Goal: Task Accomplishment & Management: Manage account settings

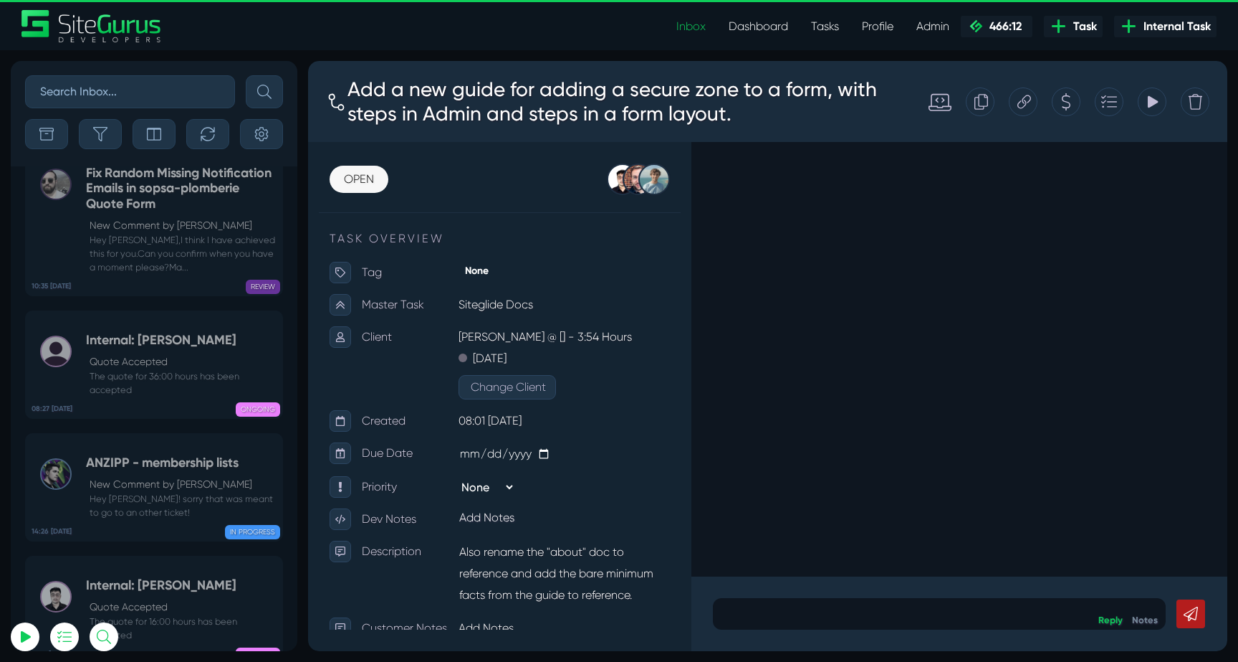
scroll to position [-56785, 0]
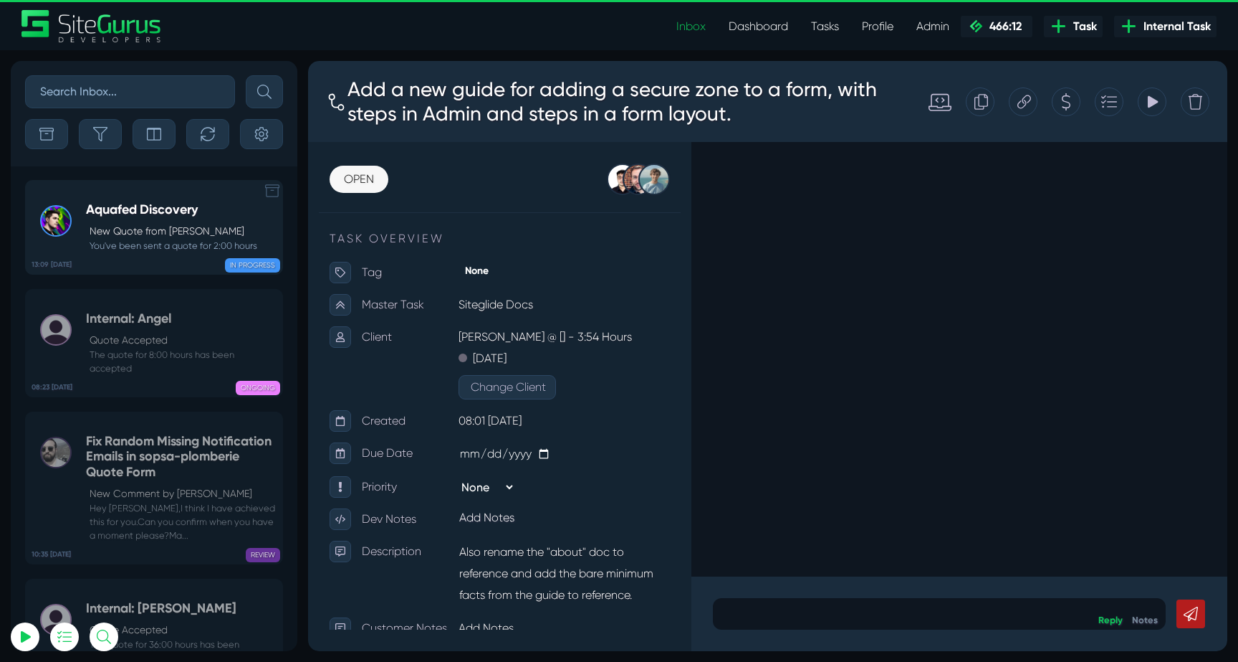
click at [185, 226] on p "New Quote from Josh Carter" at bounding box center [174, 231] width 168 height 15
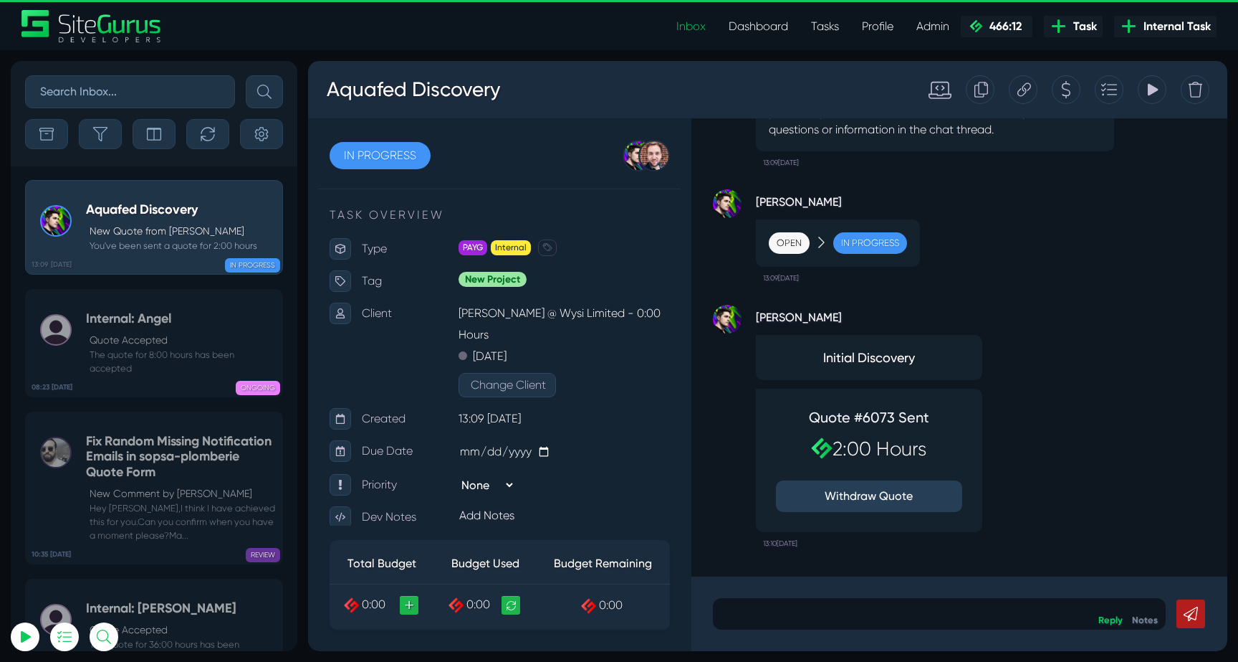
click at [1049, 418] on div "Josh Carter Initial Discovery Quote #6073 Sent 2:00 Hours Withdraw Quote 13:10,…" at bounding box center [959, 422] width 493 height 265
click at [899, 608] on p at bounding box center [939, 613] width 431 height 17
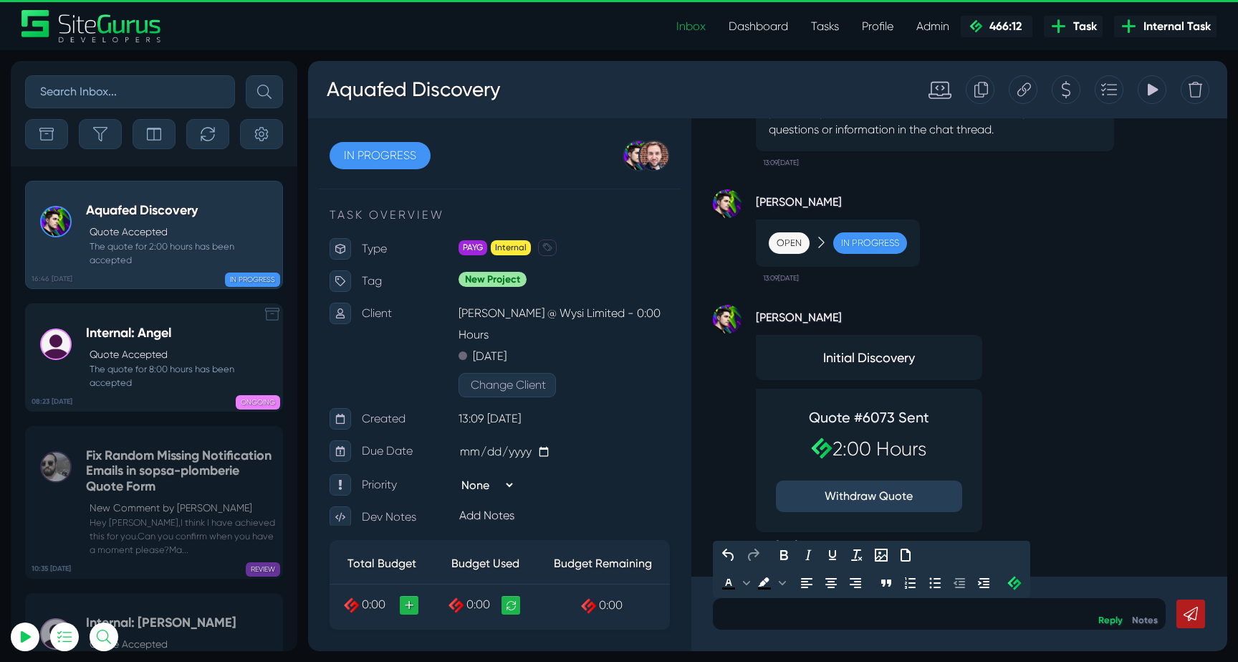
click at [236, 331] on div "Internal: Angel Quote Accepted The quote for 8:00 hours has been accepted" at bounding box center [180, 357] width 189 height 64
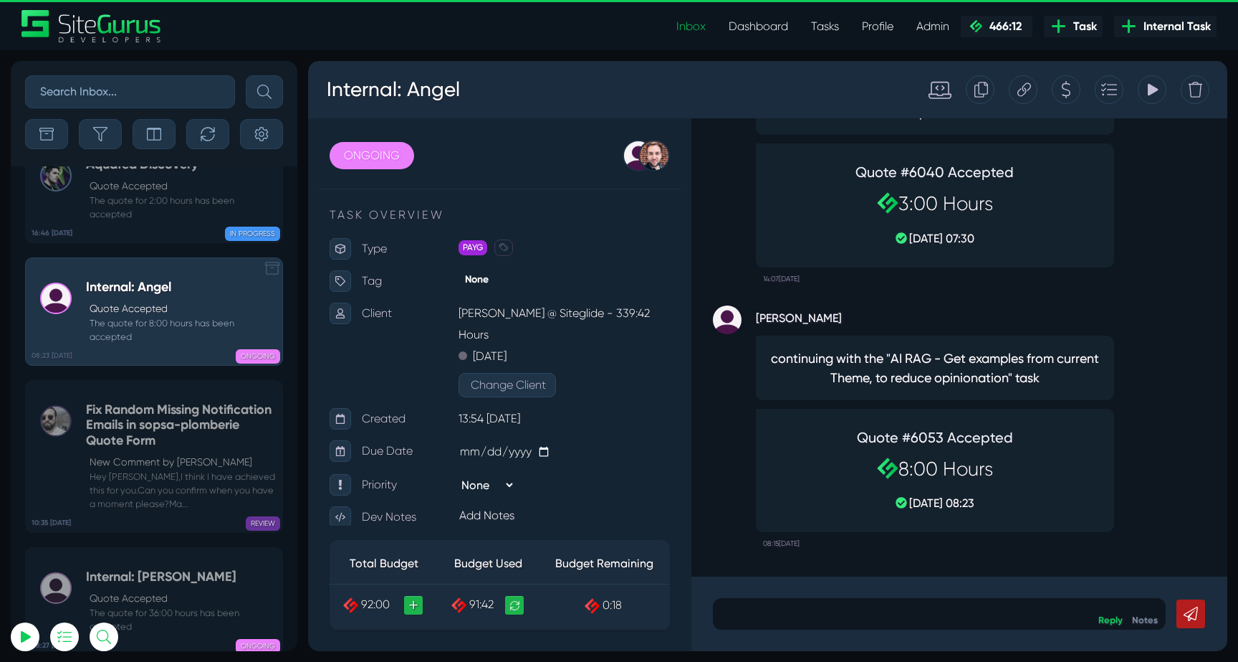
scroll to position [-56798, 0]
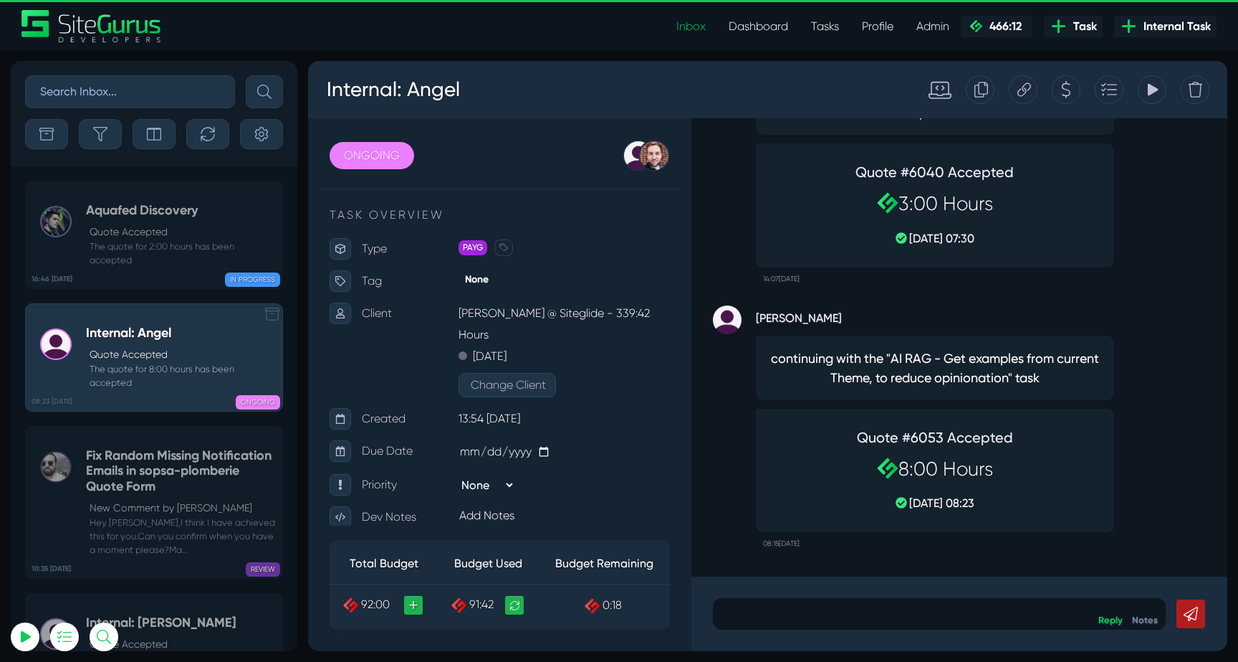
click at [185, 204] on h5 "Aquafed Discovery" at bounding box center [180, 211] width 189 height 16
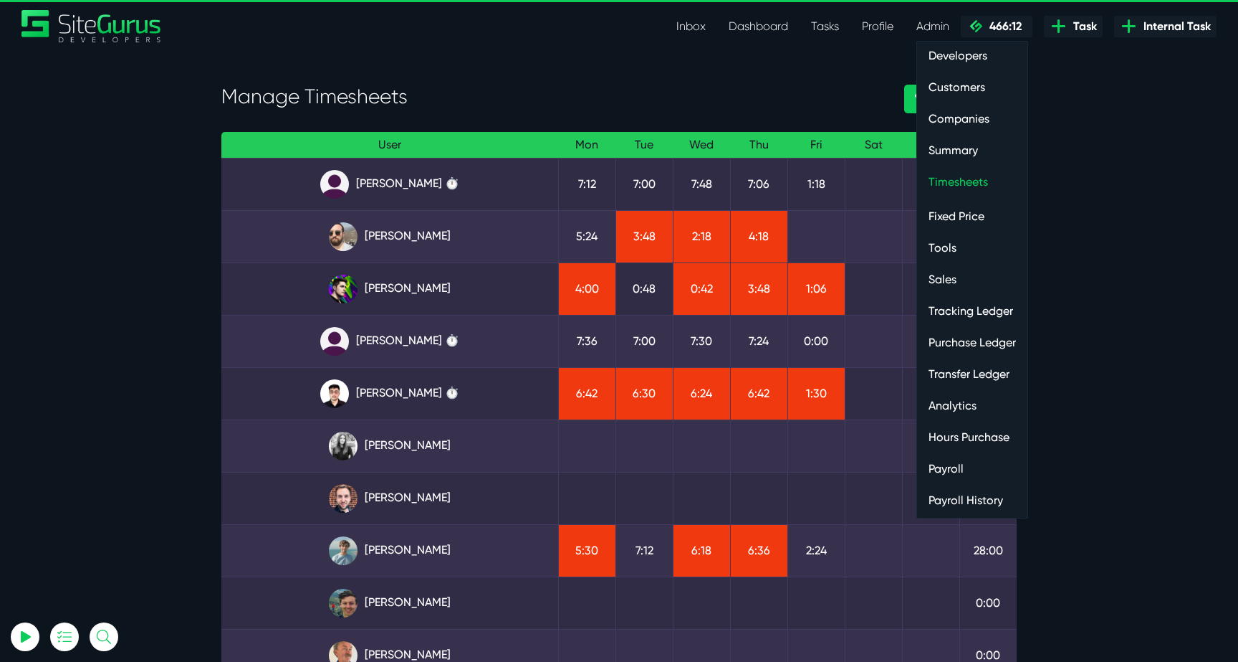
click at [960, 469] on link "Payroll" at bounding box center [972, 468] width 110 height 29
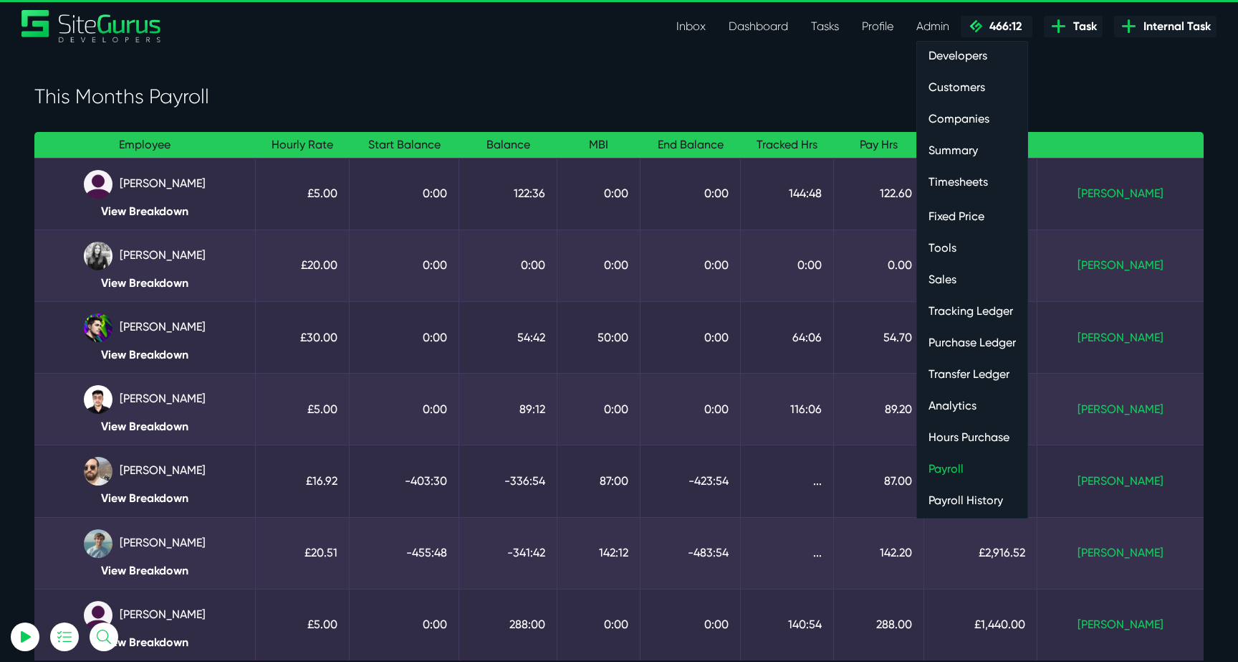
click at [990, 451] on ul "Developers Customers Companies Summary Timesheets Fixed Price Tools Sales Track…" at bounding box center [973, 279] width 112 height 477
click at [990, 443] on link "Hours Purchase" at bounding box center [972, 437] width 110 height 29
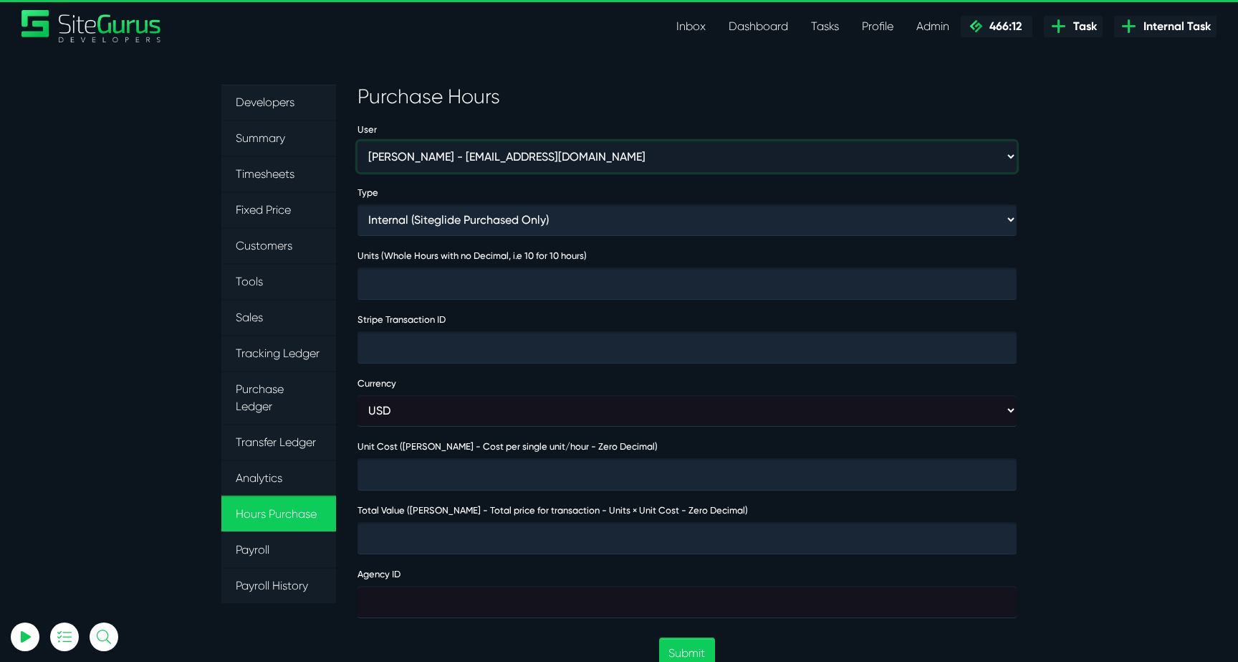
type input "[EMAIL_ADDRESS][DOMAIN_NAME]"
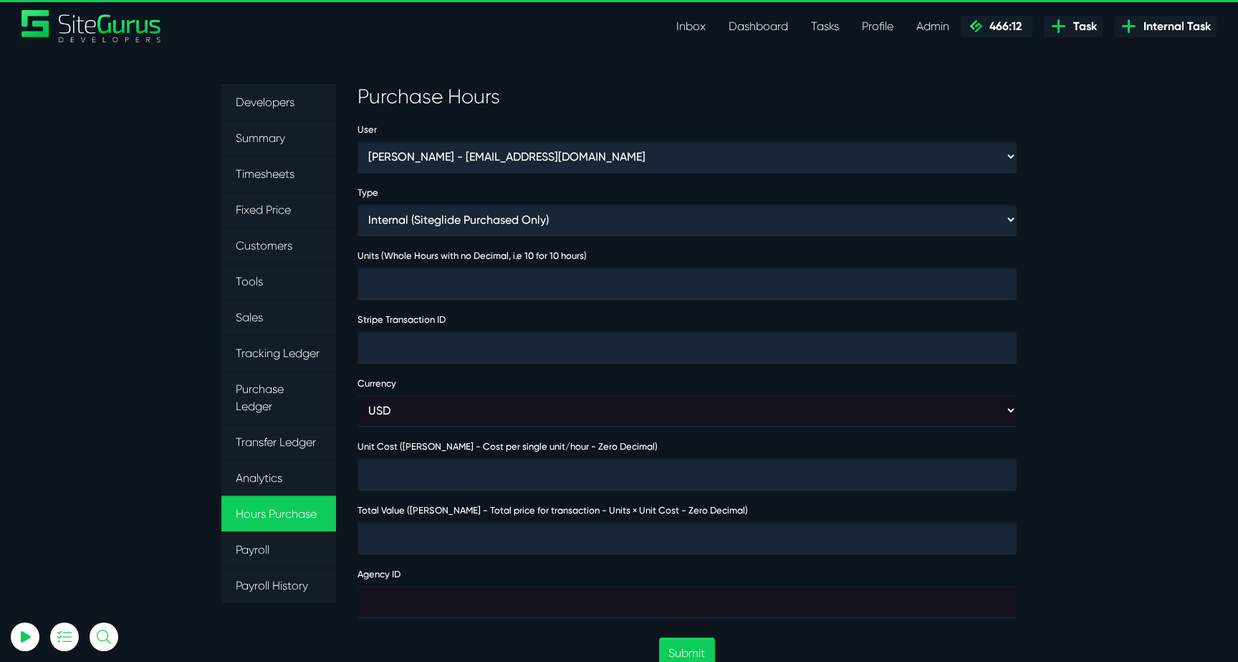
click at [510, 169] on select "[PERSON_NAME] - [EMAIL_ADDRESS][DOMAIN_NAME] [PERSON_NAME] - [EMAIL_ADDRESS][DO…" at bounding box center [687, 156] width 659 height 31
select select "368"
click at [358, 141] on select "[PERSON_NAME] - [EMAIL_ADDRESS][DOMAIN_NAME] [PERSON_NAME] - [EMAIL_ADDRESS][DO…" at bounding box center [687, 156] width 659 height 31
type input "1"
type input "4000"
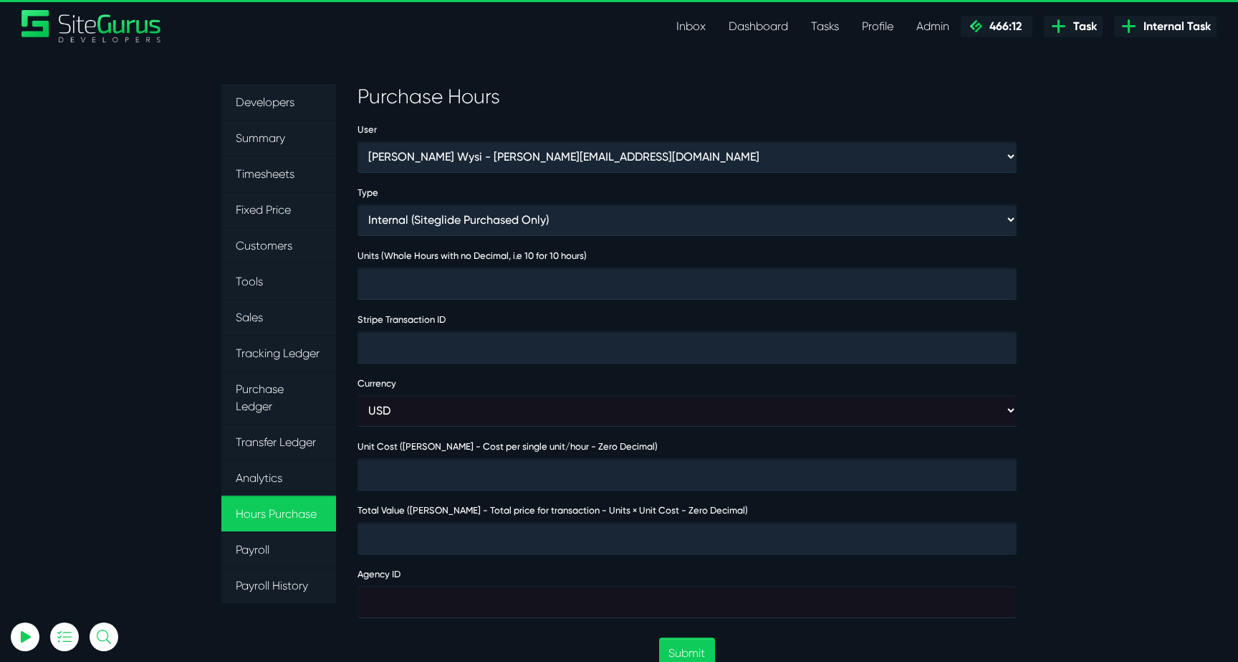
type input "4000"
type input "474032"
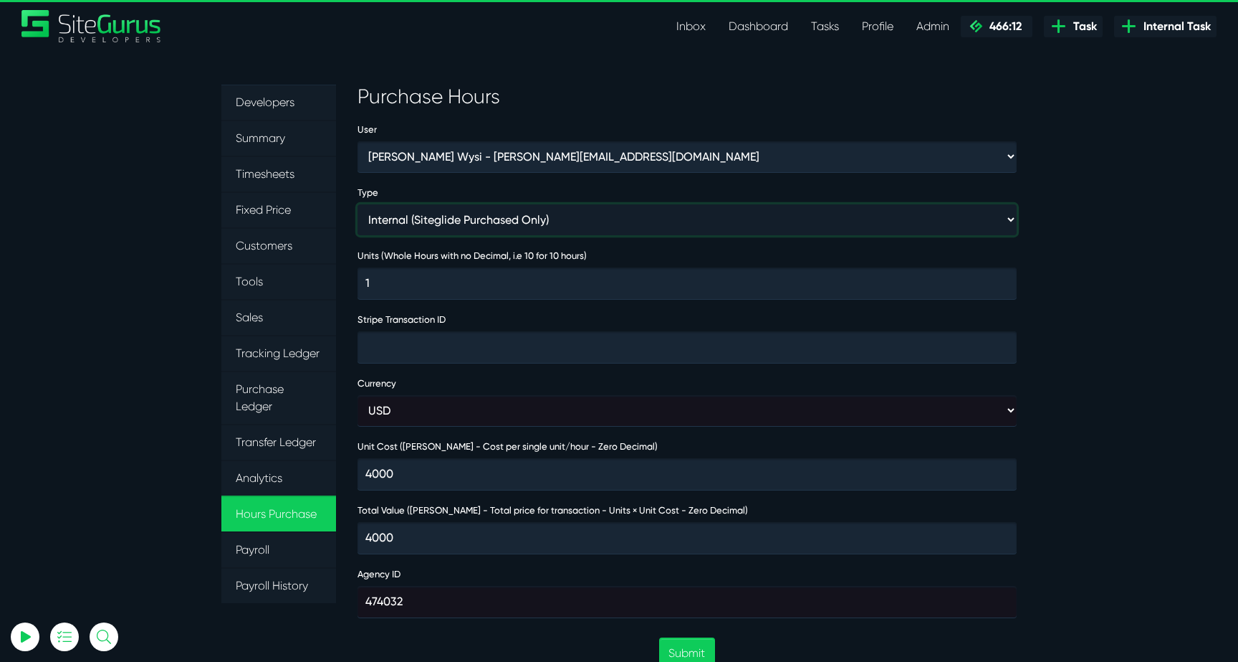
click at [512, 213] on select "Internal (Siteglide Purchased Only) Paid in Full (Ad-Hoc) Subscription (Subscri…" at bounding box center [687, 219] width 659 height 31
select select "INVOICE"
click at [358, 204] on select "Internal (Siteglide Purchased Only) Paid in Full (Ad-Hoc) Subscription (Subscri…" at bounding box center [687, 219] width 659 height 31
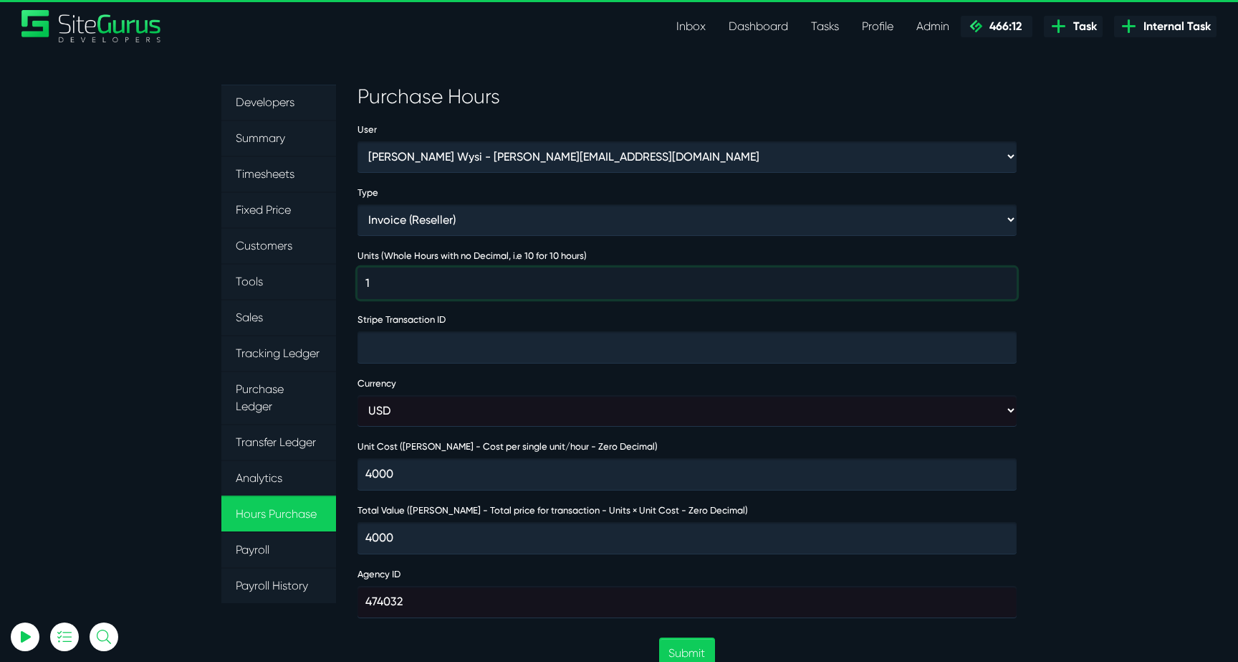
click at [446, 282] on input "1" at bounding box center [687, 283] width 659 height 32
type input "12"
type input "48000"
type input "2"
type input "8000"
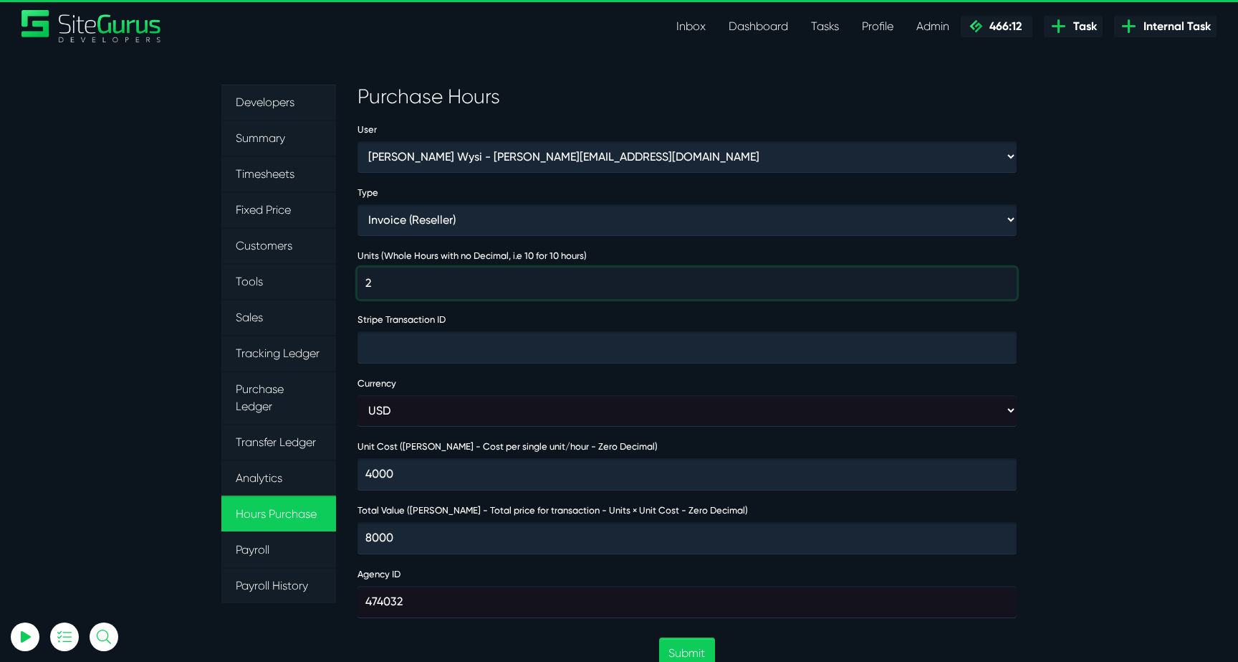
type input "2"
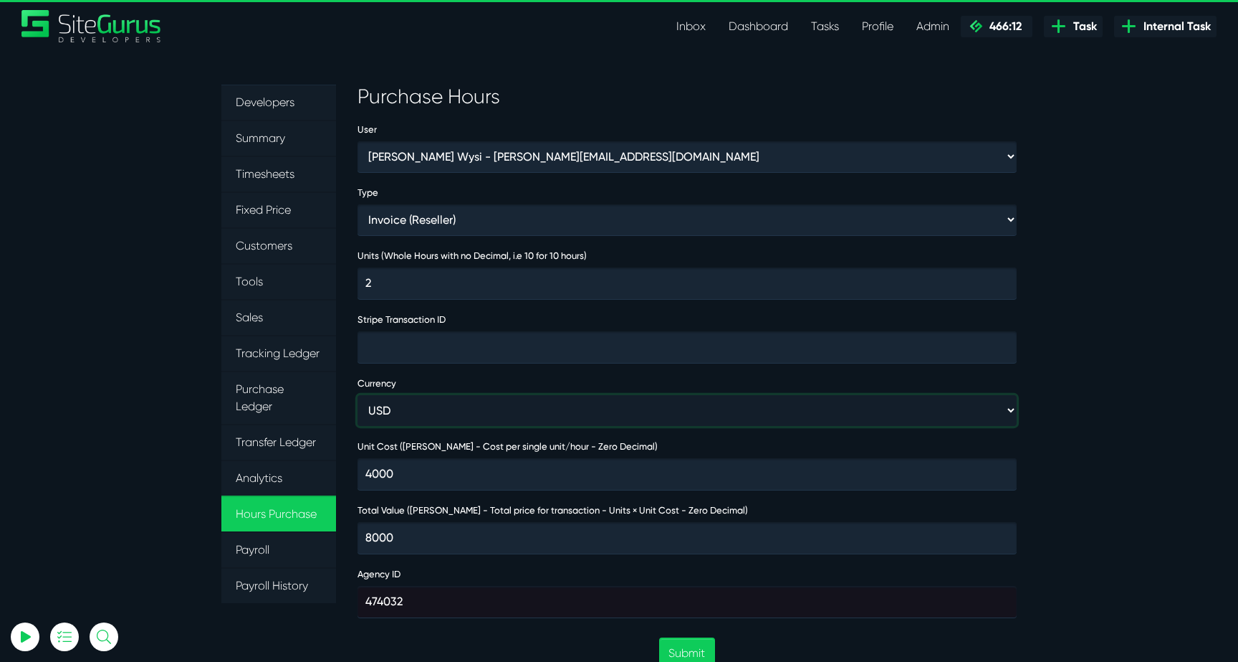
click at [439, 416] on select "USD GBP AUD" at bounding box center [687, 410] width 659 height 31
select select "gbp"
click at [358, 395] on select "USD GBP AUD" at bounding box center [687, 410] width 659 height 31
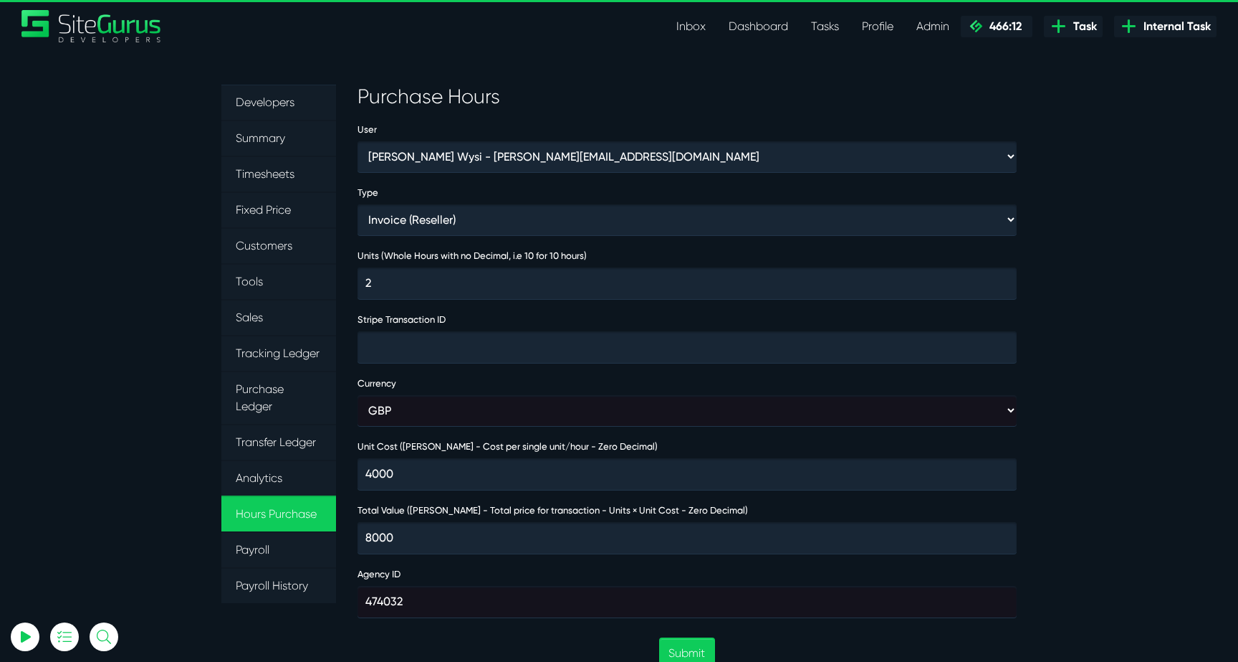
click at [1063, 401] on section "Developers Summary Timesheets Fixed Price Customers Tools Sales Tracking Ledger…" at bounding box center [619, 629] width 1238 height 1158
click at [683, 646] on button "Submit" at bounding box center [686, 652] width 55 height 31
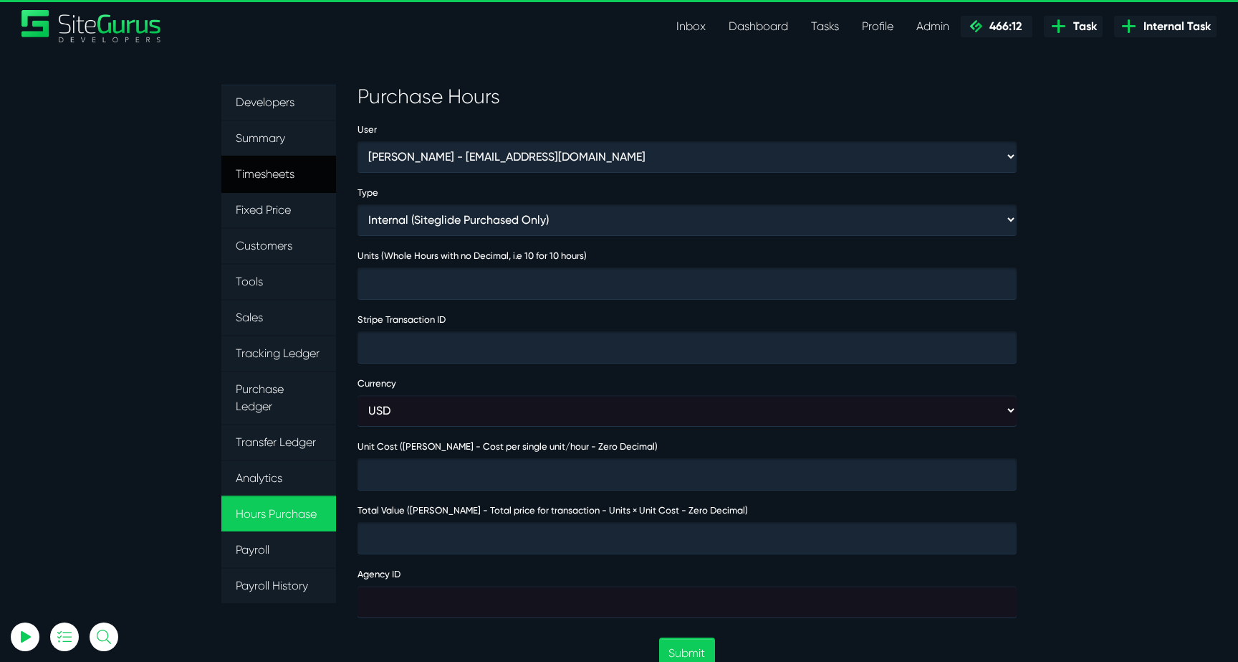
type input "[EMAIL_ADDRESS][DOMAIN_NAME]"
click at [251, 171] on link "Timesheets" at bounding box center [278, 174] width 115 height 37
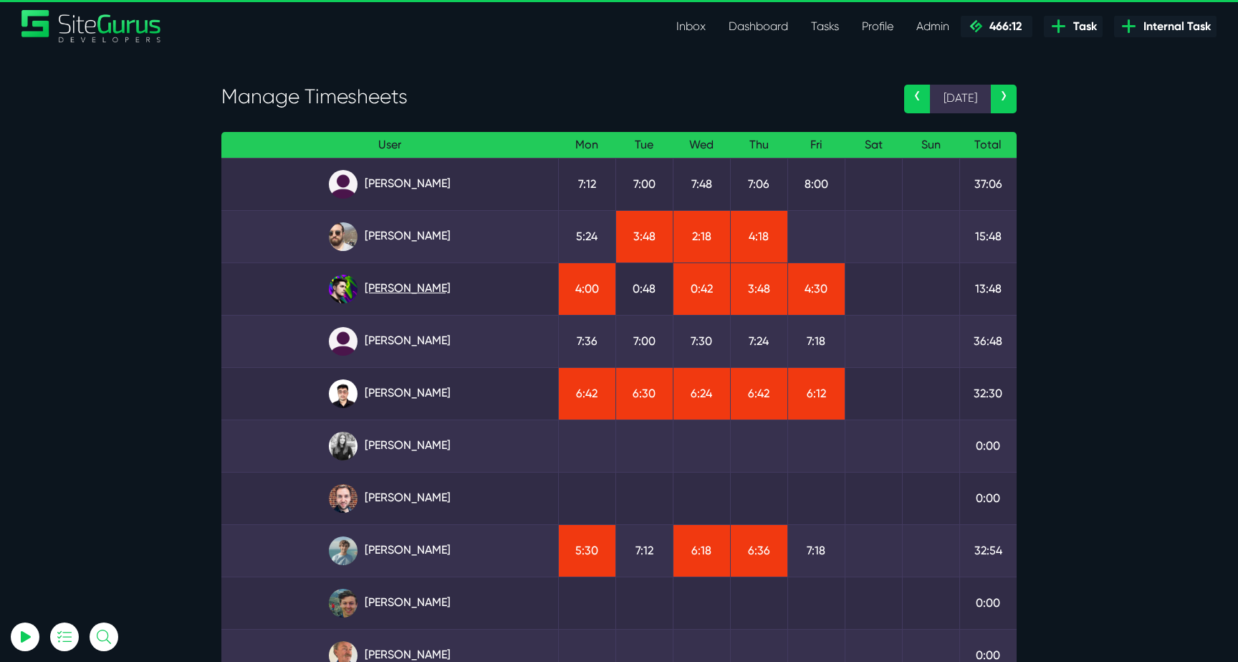
type input "luke@sitegurus.io"
click at [434, 282] on link "[PERSON_NAME]" at bounding box center [390, 289] width 314 height 29
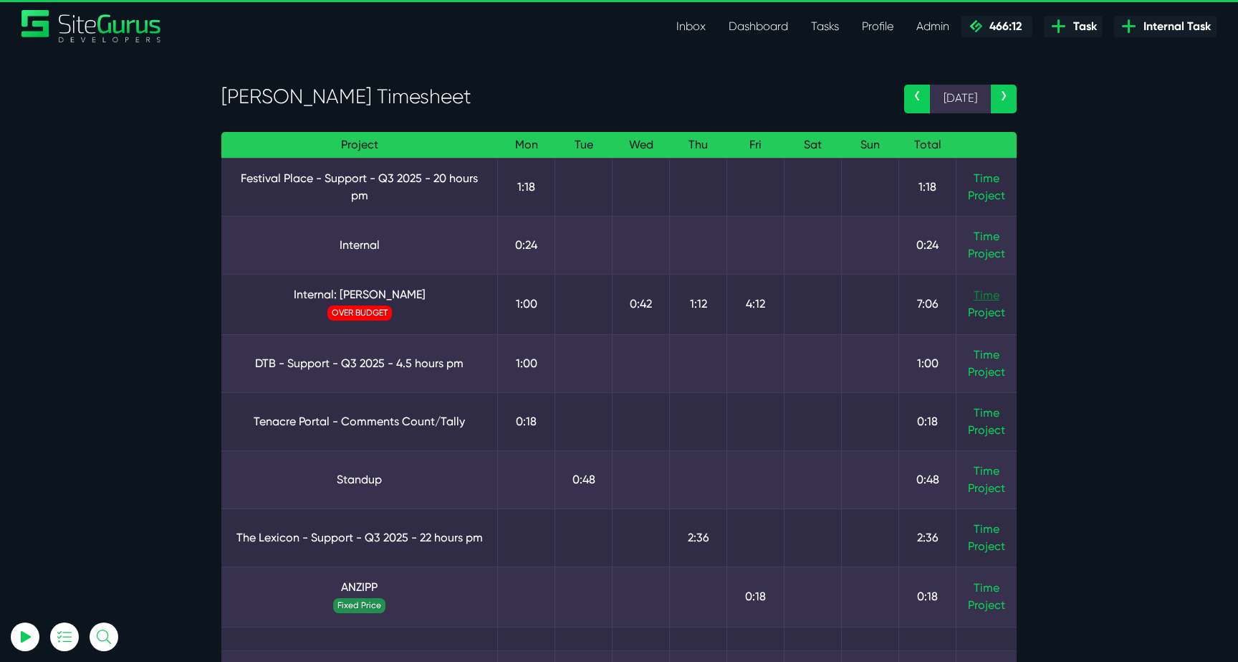
click at [987, 293] on link "Time" at bounding box center [987, 295] width 26 height 14
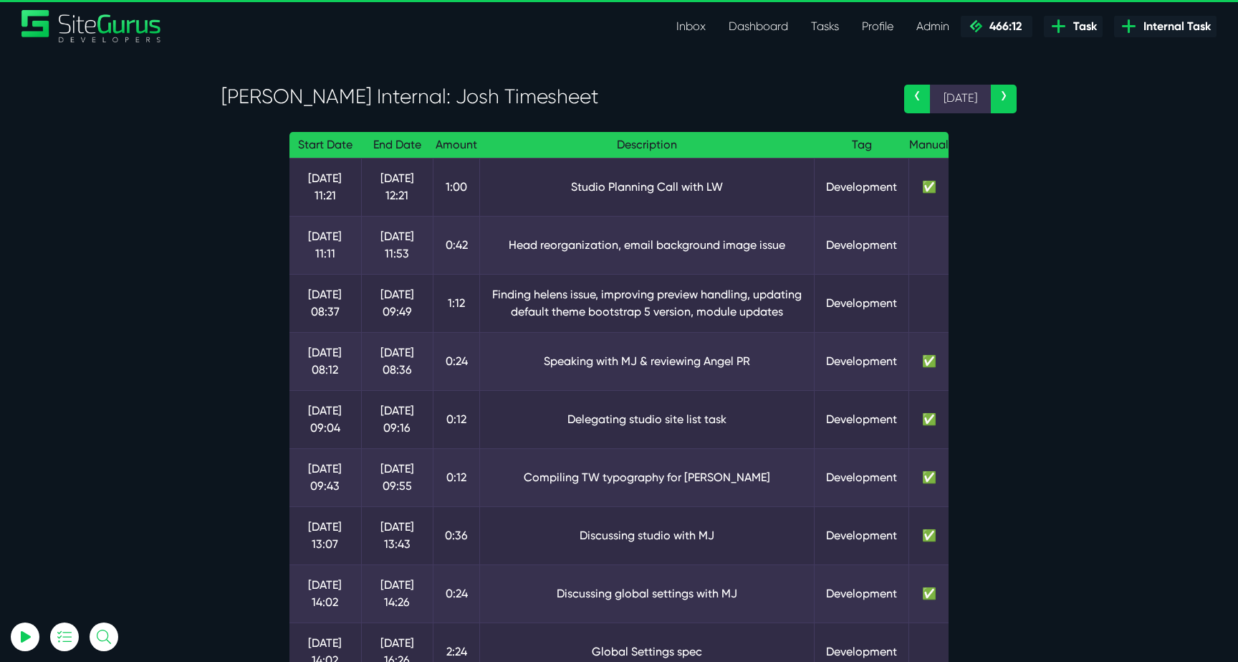
scroll to position [249, 0]
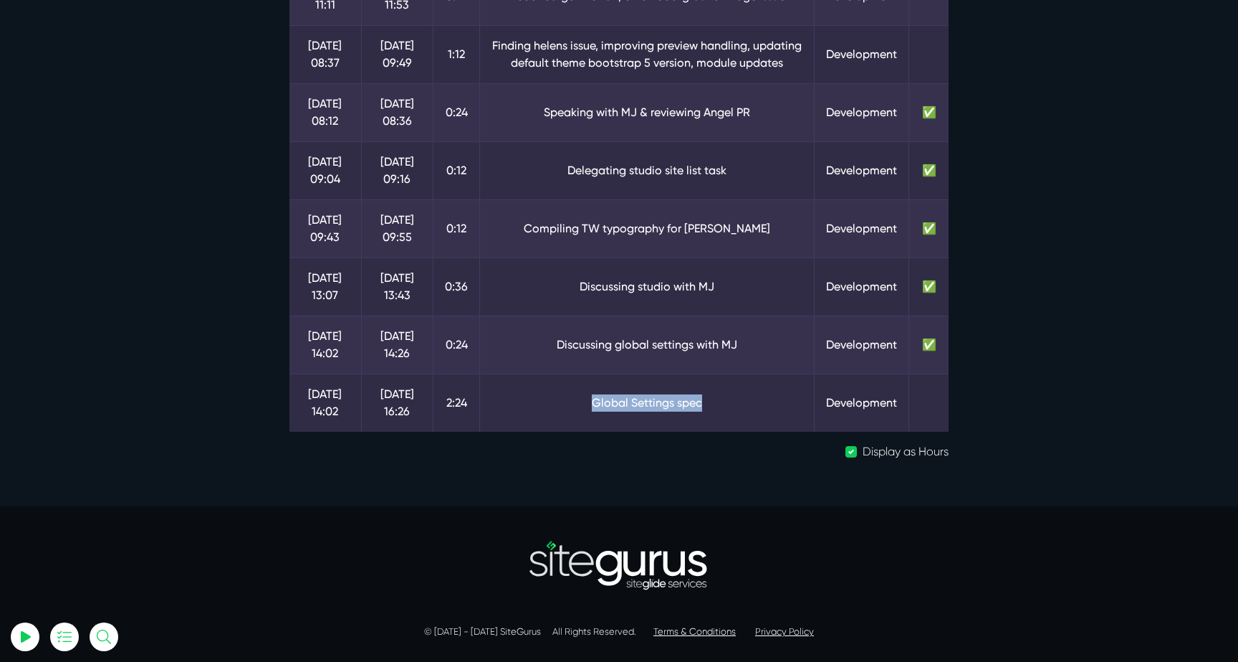
drag, startPoint x: 684, startPoint y: 400, endPoint x: 591, endPoint y: 398, distance: 93.2
click at [590, 399] on td "Global Settings spec" at bounding box center [647, 402] width 335 height 58
click at [624, 413] on td "Global Settings spec" at bounding box center [647, 402] width 335 height 58
drag, startPoint x: 588, startPoint y: 405, endPoint x: 718, endPoint y: 406, distance: 129.7
click at [718, 406] on td "Global Settings spec" at bounding box center [647, 402] width 335 height 58
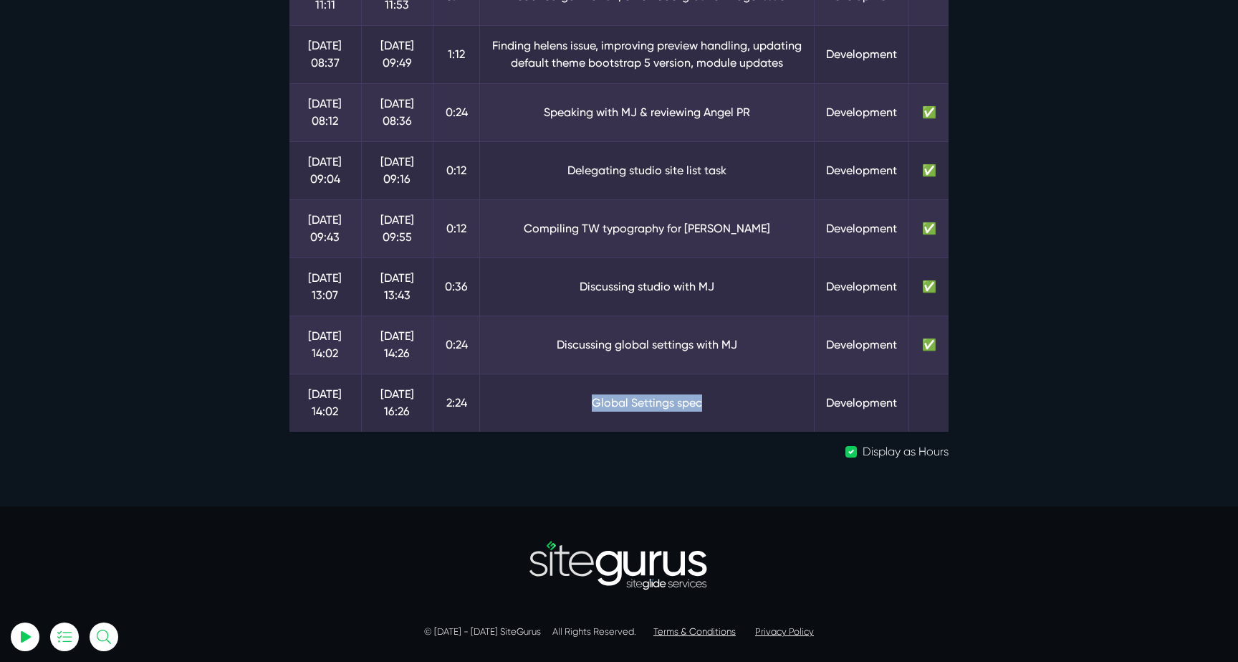
click at [718, 406] on td "Global Settings spec" at bounding box center [647, 402] width 335 height 58
drag, startPoint x: 551, startPoint y: 346, endPoint x: 790, endPoint y: 345, distance: 238.7
click at [792, 345] on td "Discussing global settings with MJ" at bounding box center [647, 344] width 335 height 58
click at [790, 345] on td "Discussing global settings with MJ" at bounding box center [647, 344] width 335 height 58
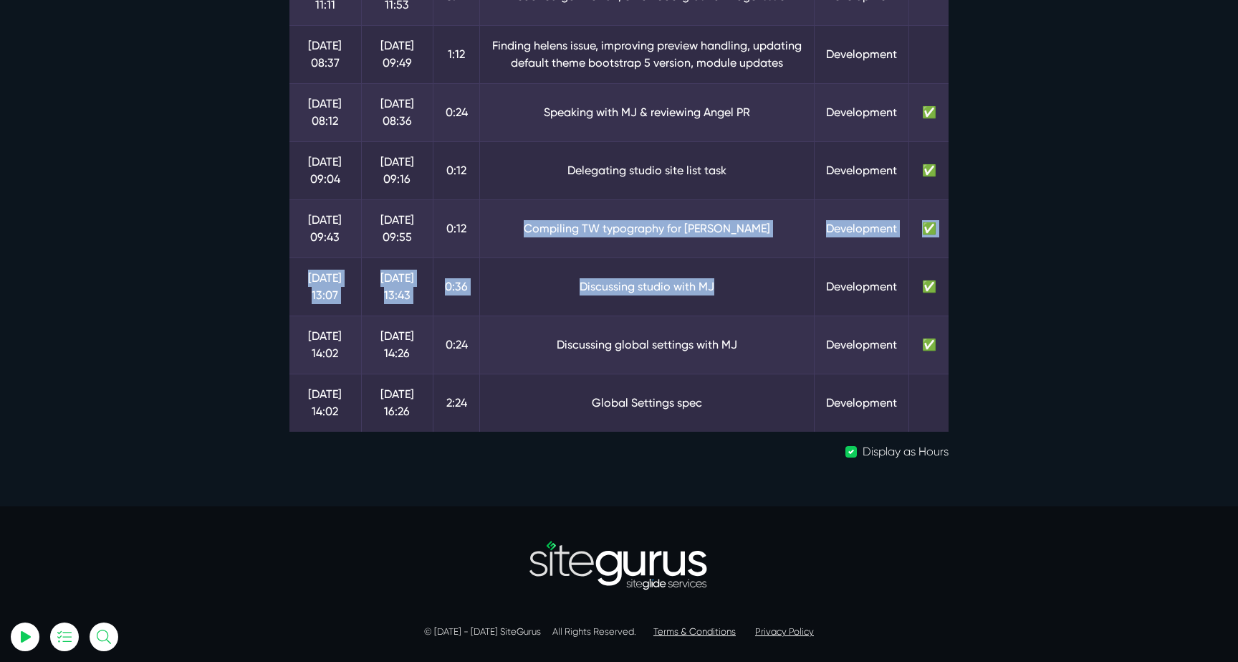
drag, startPoint x: 550, startPoint y: 224, endPoint x: 737, endPoint y: 296, distance: 199.7
click at [737, 296] on tbody "15 Sep 11:21 15 Sep 12:21 1:00 Studio Planning Call with LW Development ✅ 17 Se…" at bounding box center [619, 170] width 659 height 522
click at [736, 298] on td "Discussing studio with MJ" at bounding box center [647, 286] width 335 height 58
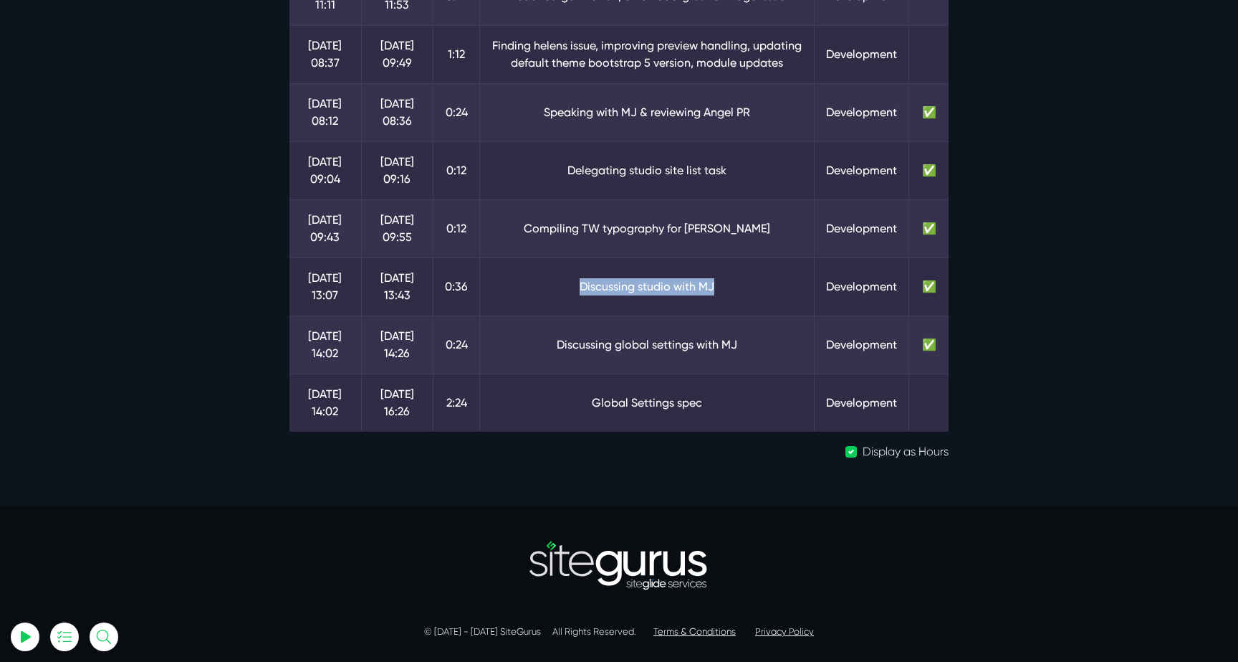
drag, startPoint x: 572, startPoint y: 285, endPoint x: 733, endPoint y: 287, distance: 161.3
click at [735, 287] on td "Discussing studio with MJ" at bounding box center [647, 286] width 335 height 58
click at [733, 287] on td "Discussing studio with MJ" at bounding box center [647, 286] width 335 height 58
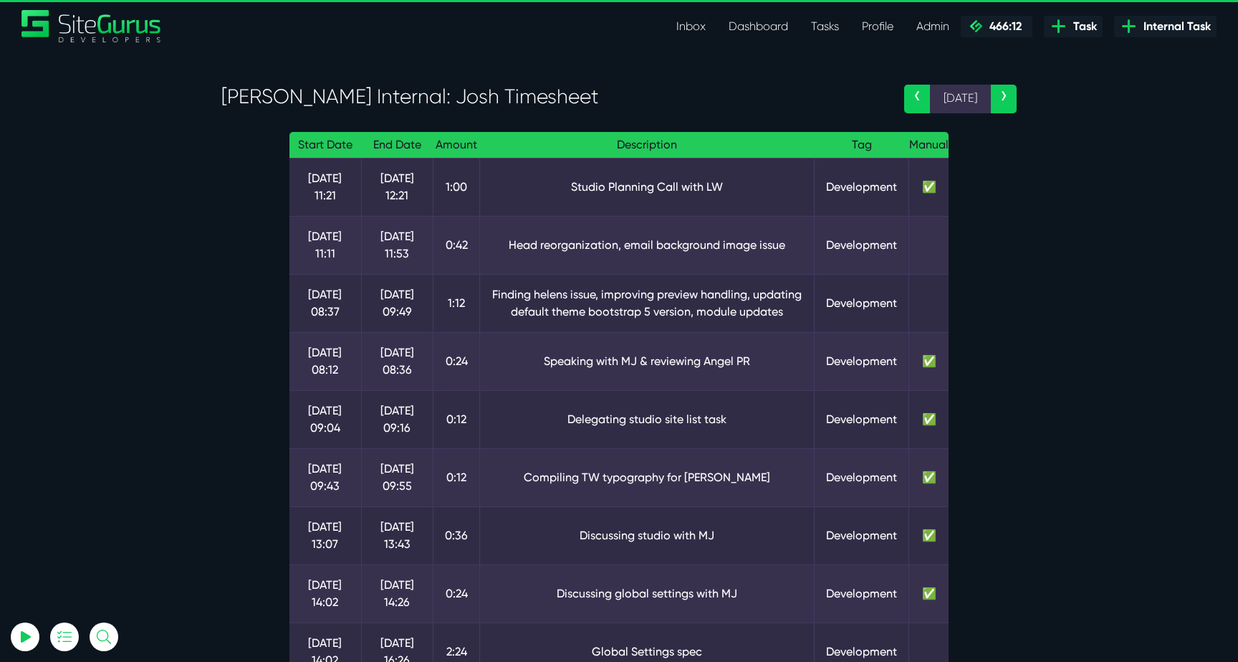
click at [679, 17] on link "Inbox" at bounding box center [691, 26] width 52 height 29
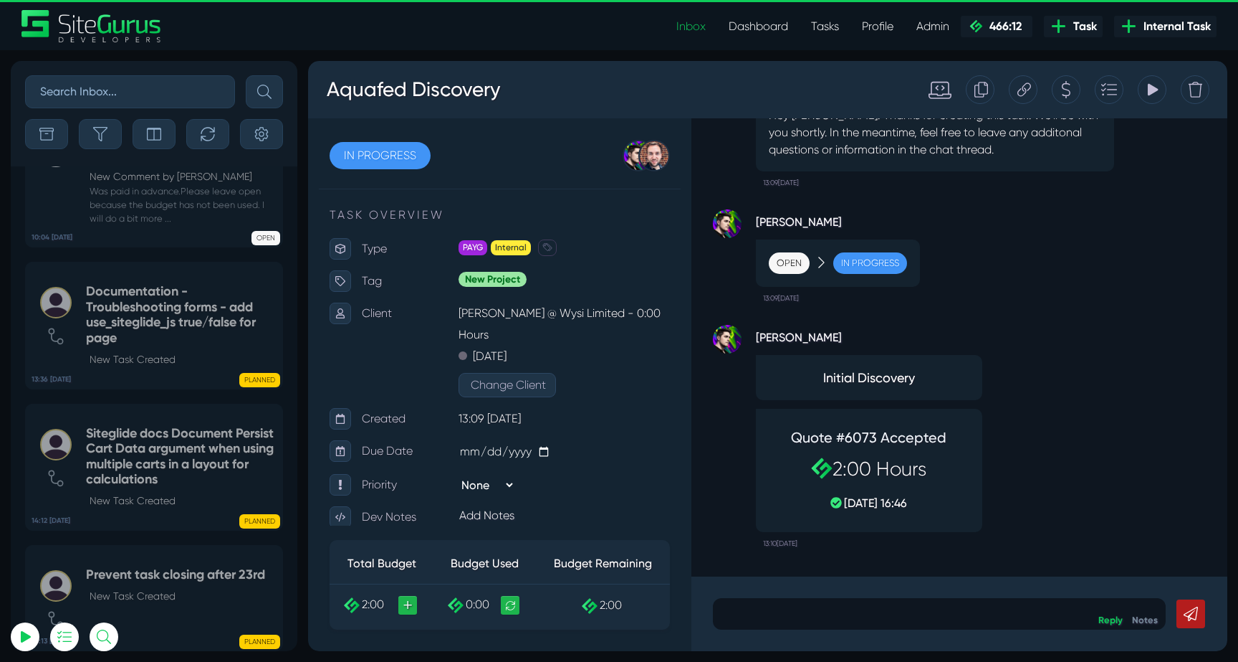
scroll to position [-3249, 0]
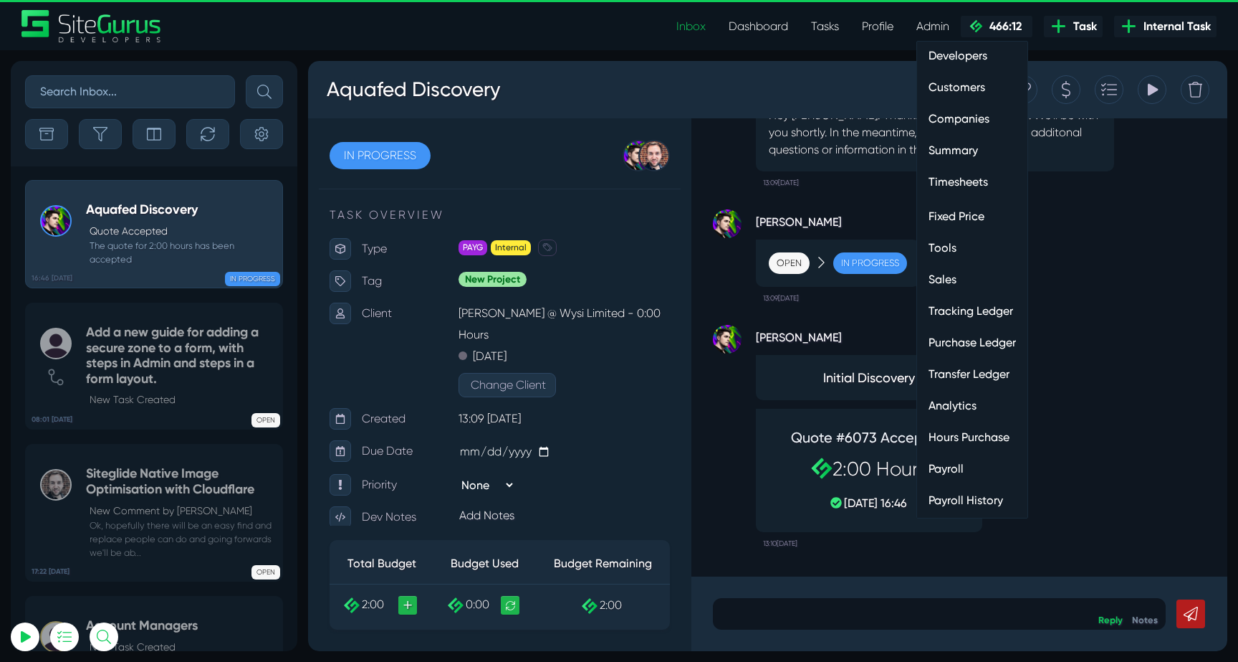
click at [964, 184] on link "Timesheets" at bounding box center [972, 182] width 110 height 29
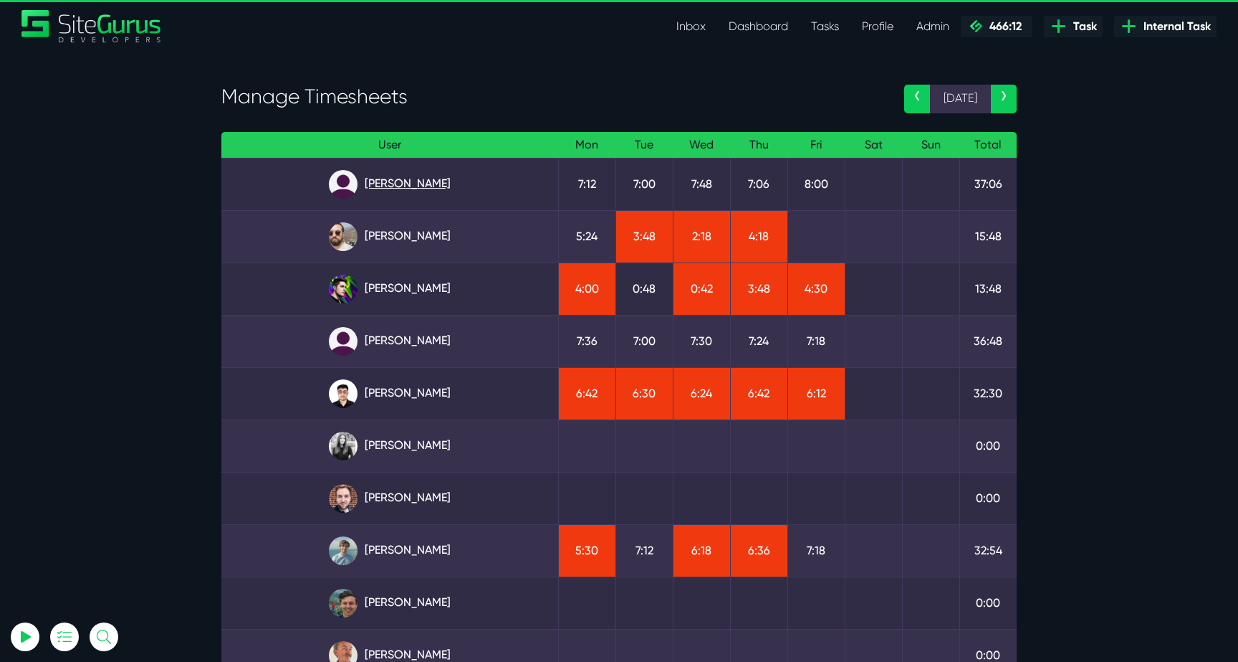
click at [415, 176] on link "[PERSON_NAME]" at bounding box center [390, 184] width 314 height 29
click at [408, 330] on link "Julianne Estras" at bounding box center [390, 341] width 314 height 29
click at [410, 399] on link "Kevin Abelgas" at bounding box center [390, 393] width 314 height 29
click at [403, 559] on link "Matt Jones" at bounding box center [390, 550] width 314 height 29
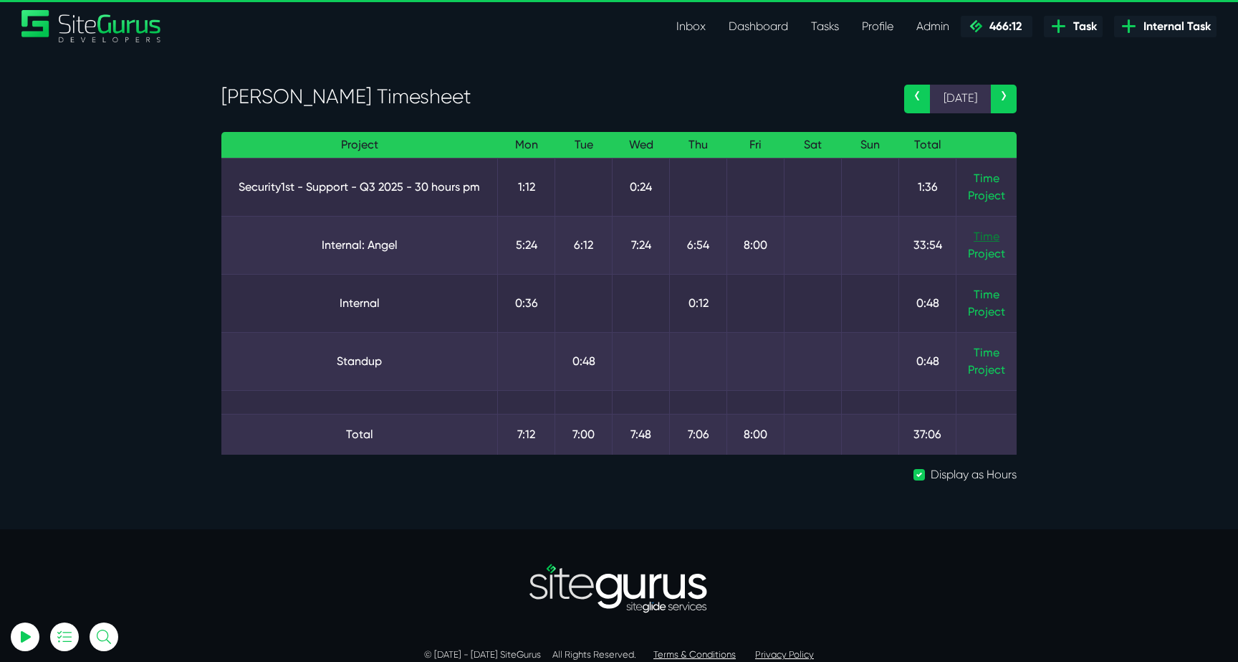
type input "[EMAIL_ADDRESS][DOMAIN_NAME]"
click at [978, 237] on link "Time" at bounding box center [987, 236] width 26 height 14
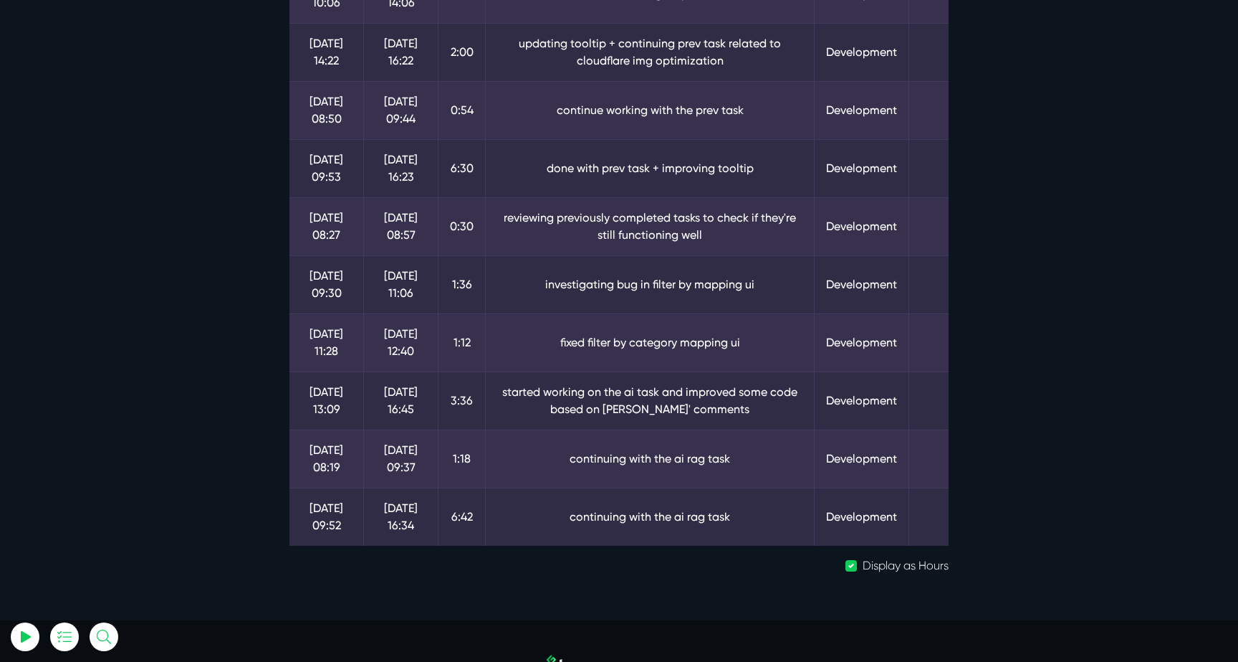
scroll to position [597, 0]
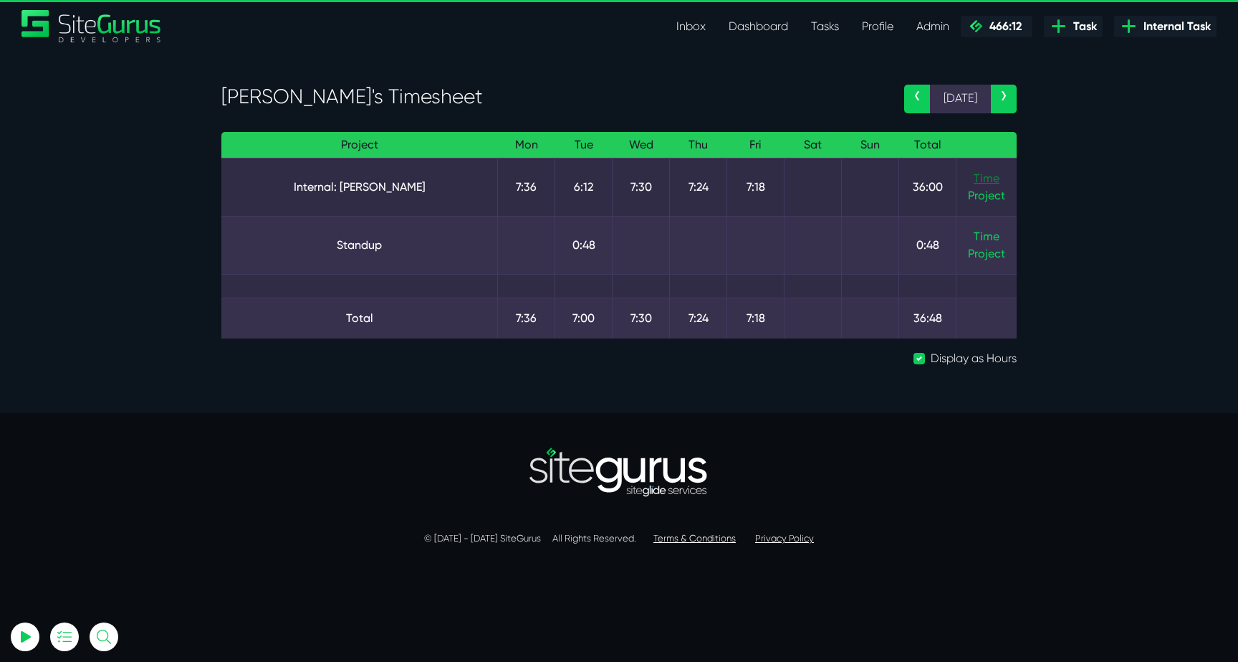
click at [985, 177] on link "Time" at bounding box center [987, 178] width 26 height 14
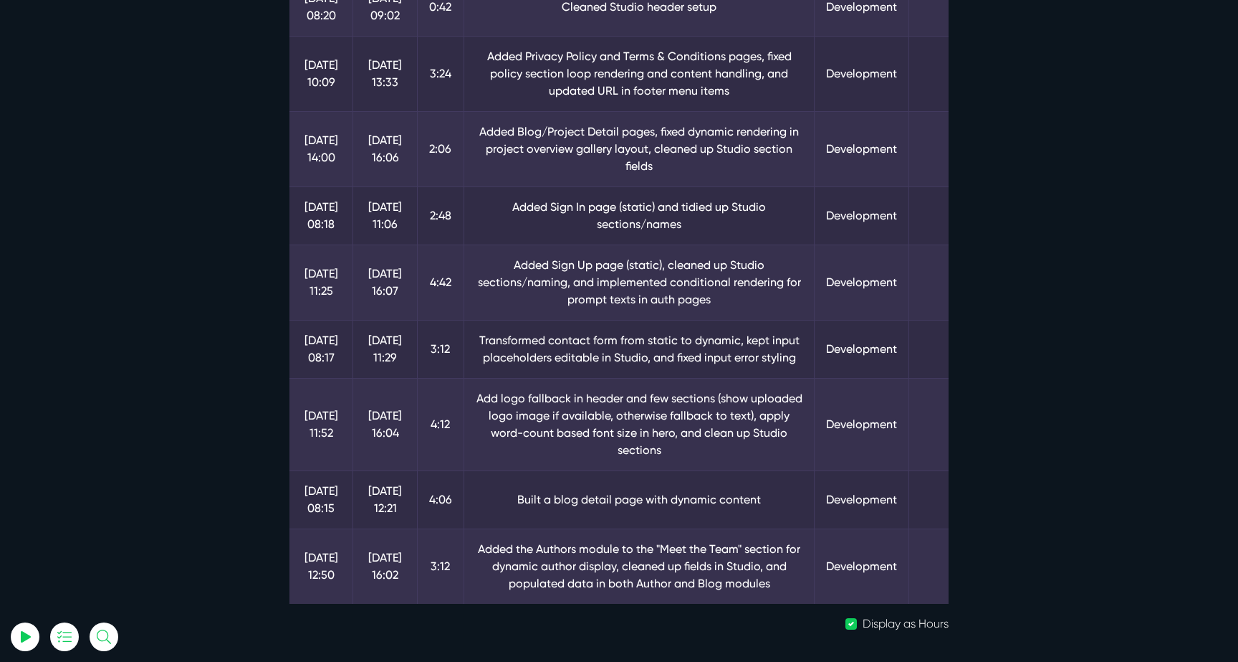
scroll to position [578, 0]
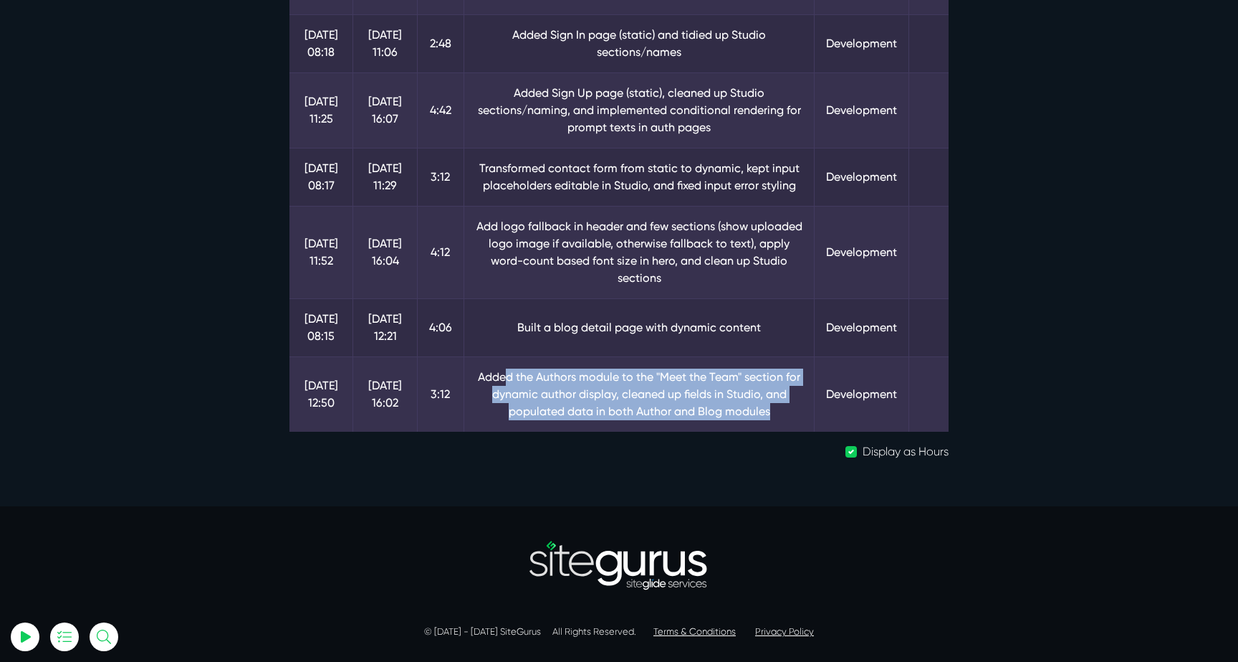
drag, startPoint x: 502, startPoint y: 375, endPoint x: 781, endPoint y: 415, distance: 281.0
click at [781, 415] on td "Added the Authors module to the "Meet the Team" section for dynamic author disp…" at bounding box center [639, 393] width 351 height 75
drag, startPoint x: 500, startPoint y: 393, endPoint x: 763, endPoint y: 422, distance: 264.7
click at [763, 422] on td "Added the Authors module to the "Meet the Team" section for dynamic author disp…" at bounding box center [639, 393] width 351 height 75
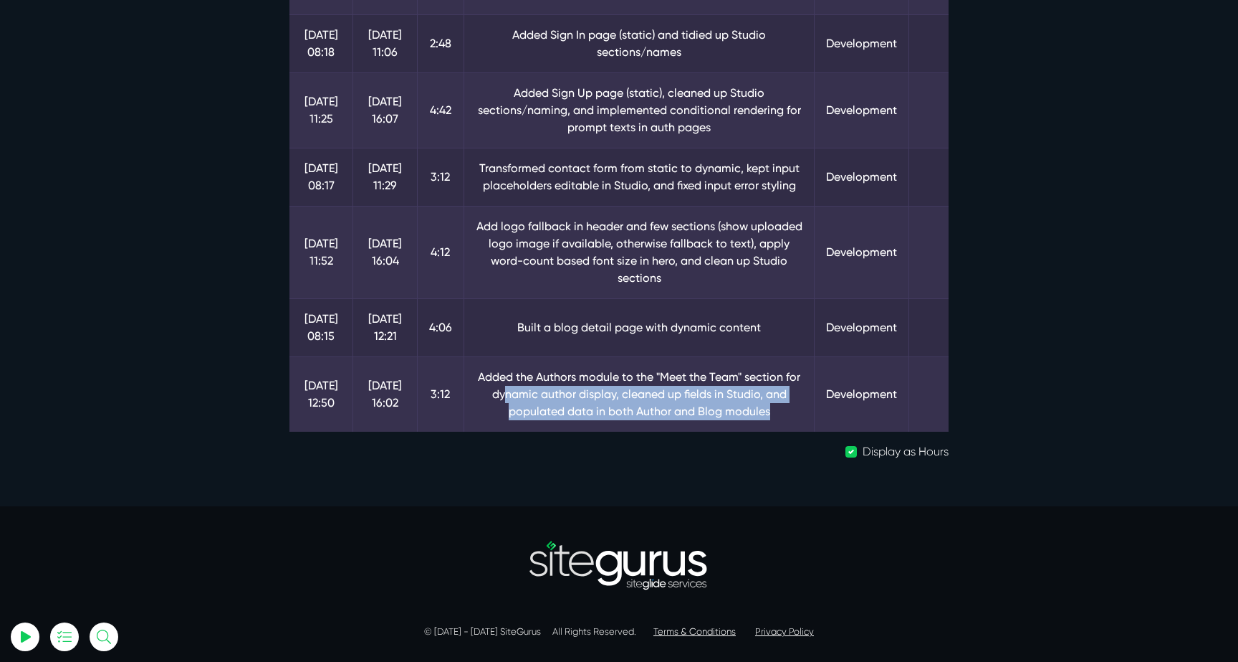
click at [763, 422] on td "Added the Authors module to the "Meet the Team" section for dynamic author disp…" at bounding box center [639, 393] width 351 height 75
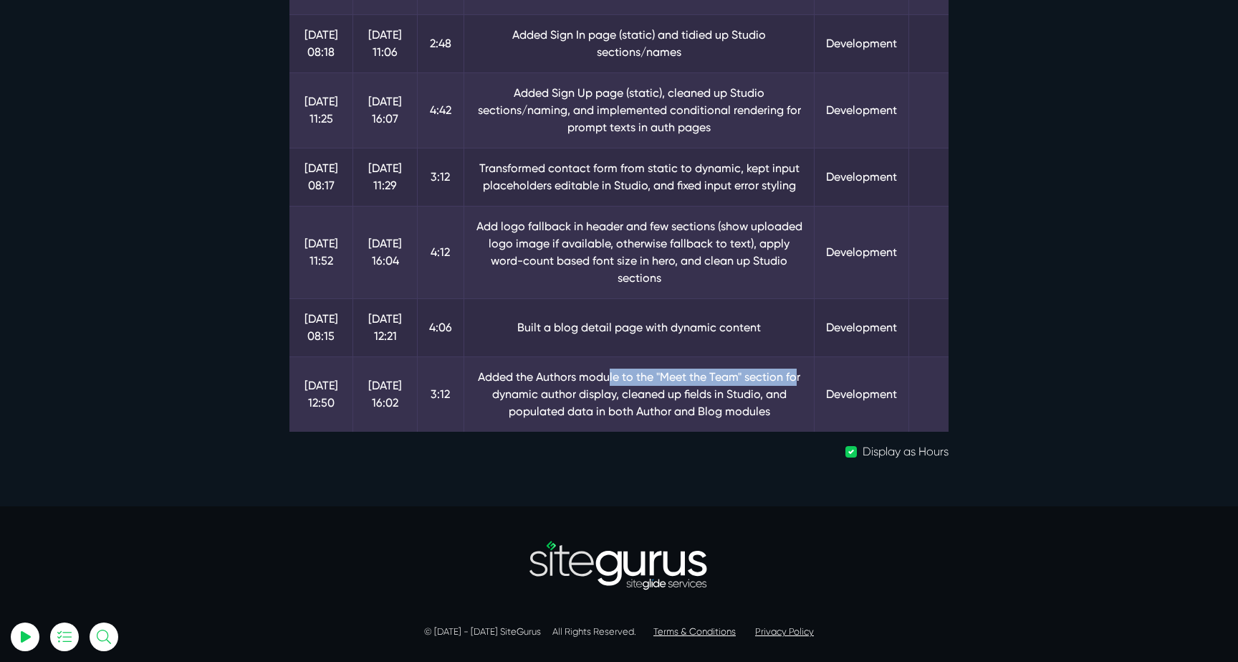
drag, startPoint x: 606, startPoint y: 378, endPoint x: 796, endPoint y: 384, distance: 189.3
click at [796, 384] on td "Added the Authors module to the "Meet the Team" section for dynamic author disp…" at bounding box center [639, 393] width 351 height 75
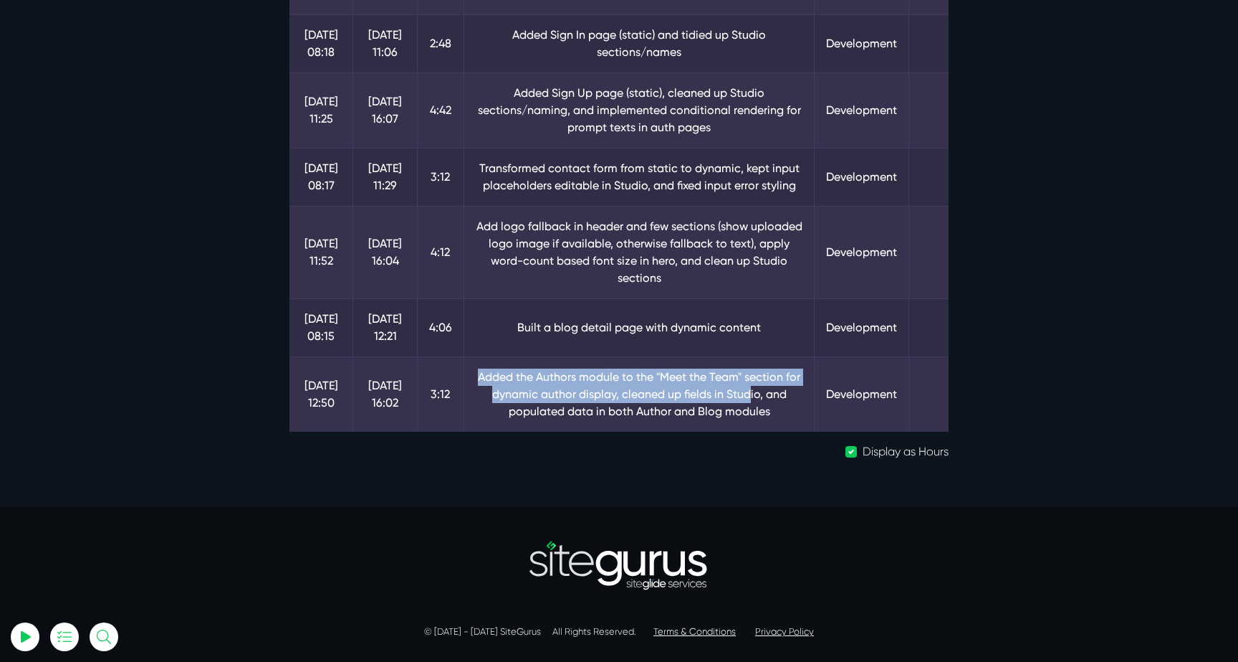
drag, startPoint x: 476, startPoint y: 376, endPoint x: 746, endPoint y: 401, distance: 271.3
click at [748, 396] on td "Added the Authors module to the "Meet the Team" section for dynamic author disp…" at bounding box center [639, 393] width 351 height 75
click at [746, 401] on td "Added the Authors module to the "Meet the Team" section for dynamic author disp…" at bounding box center [639, 393] width 351 height 75
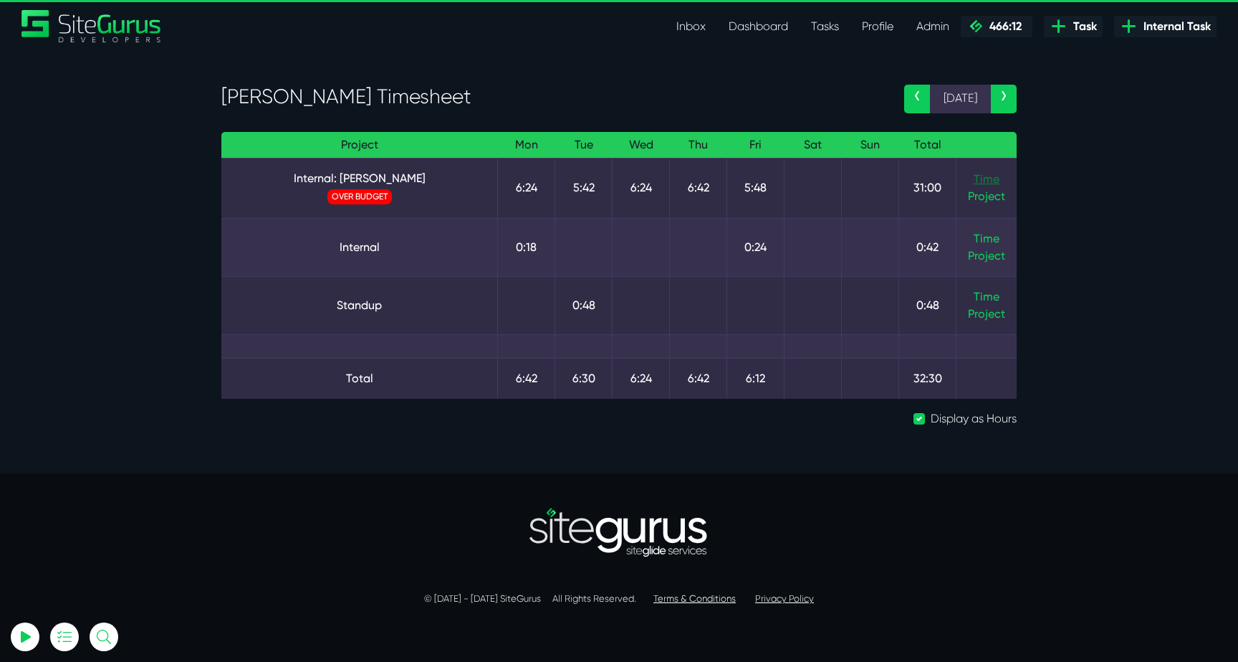
click at [985, 178] on link "Time" at bounding box center [987, 179] width 26 height 14
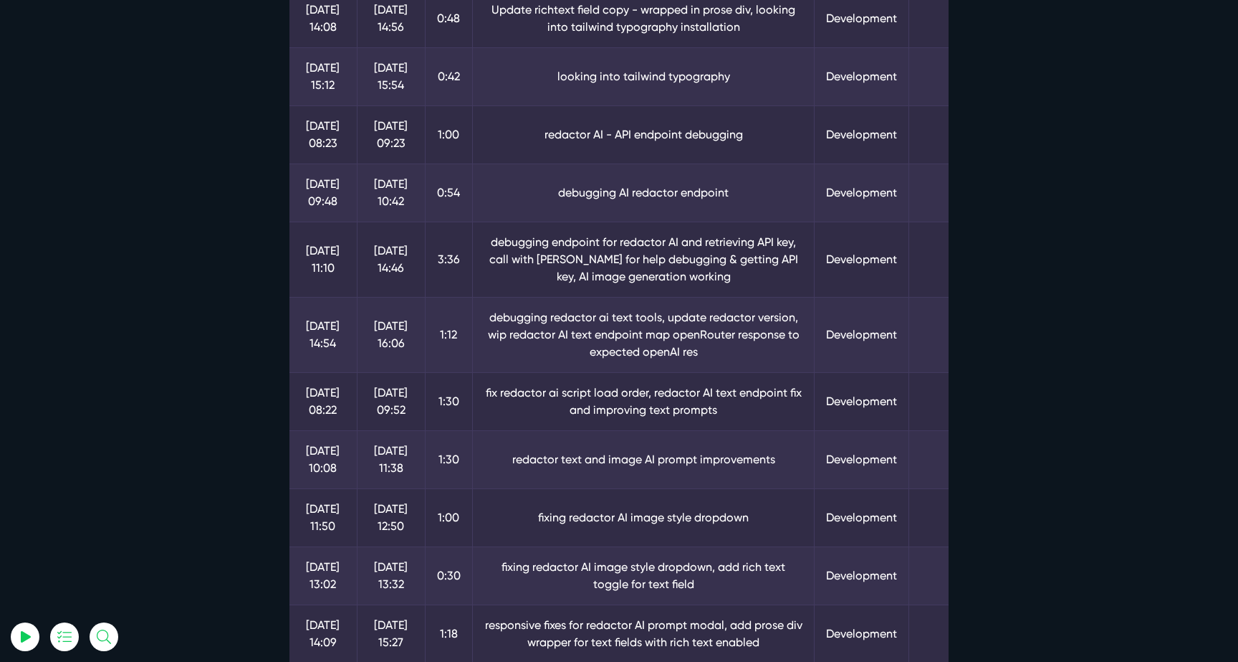
scroll to position [980, 0]
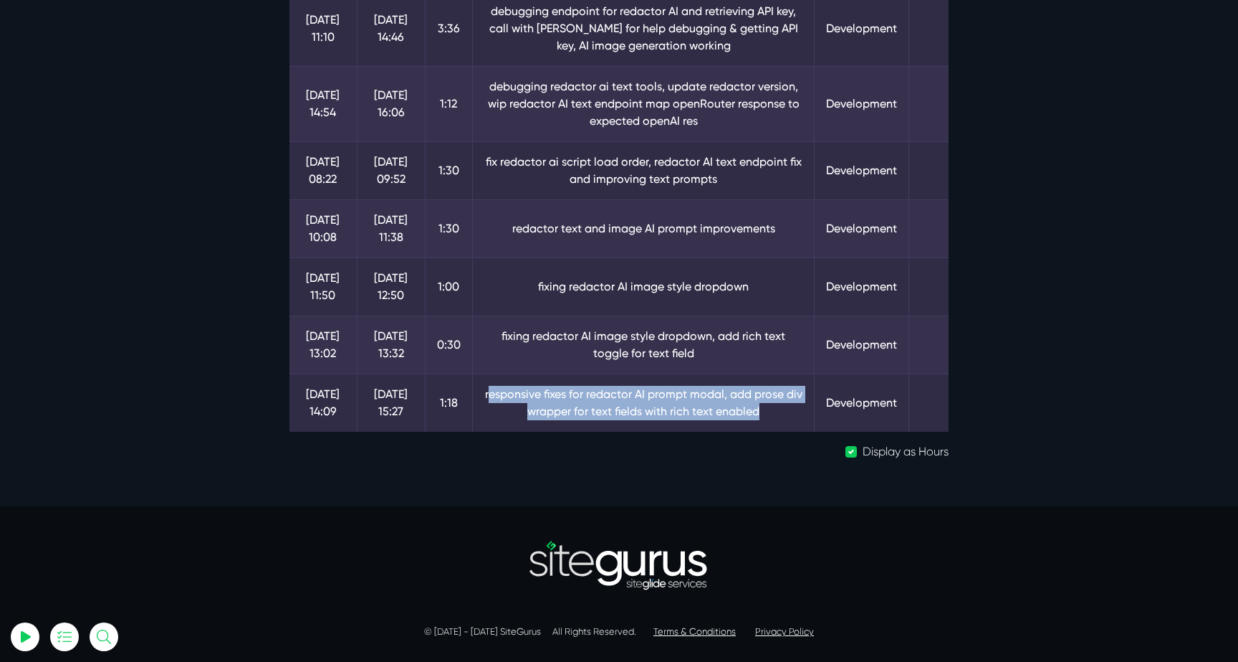
drag, startPoint x: 492, startPoint y: 393, endPoint x: 773, endPoint y: 413, distance: 282.3
click at [773, 413] on td "responsive fixes for redactor AI prompt modal, add prose div wrapper for text f…" at bounding box center [643, 402] width 343 height 58
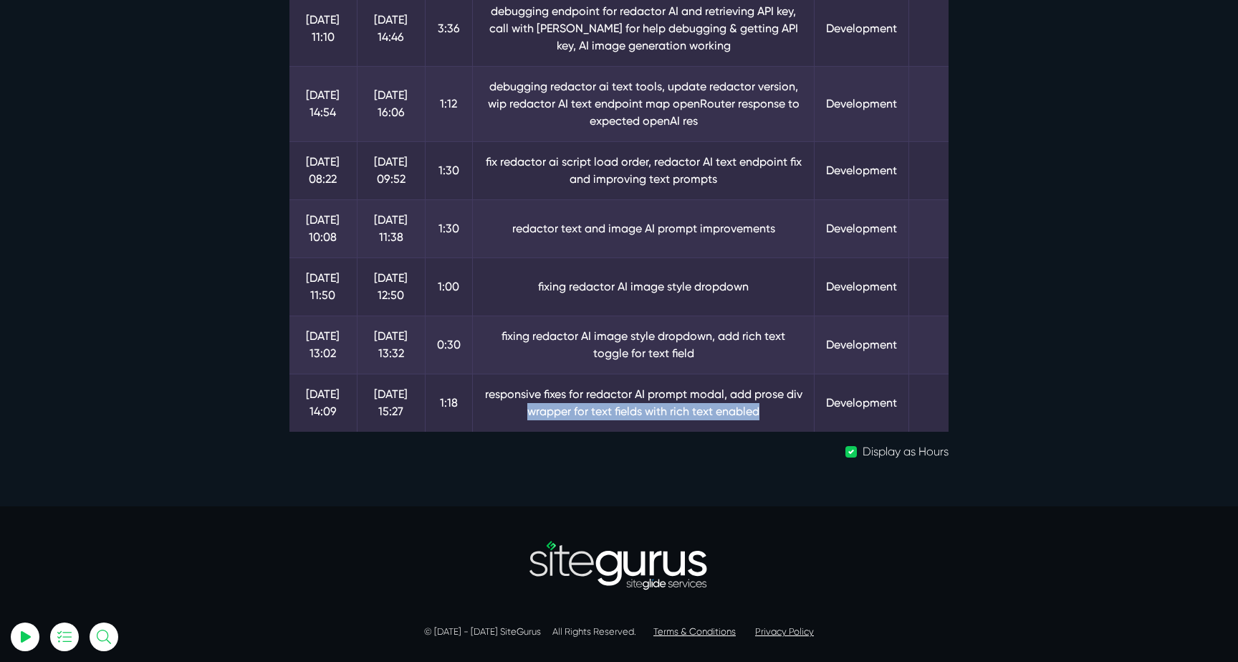
drag, startPoint x: 693, startPoint y: 411, endPoint x: 767, endPoint y: 412, distance: 73.8
click at [767, 412] on td "responsive fixes for redactor AI prompt modal, add prose div wrapper for text f…" at bounding box center [643, 402] width 343 height 58
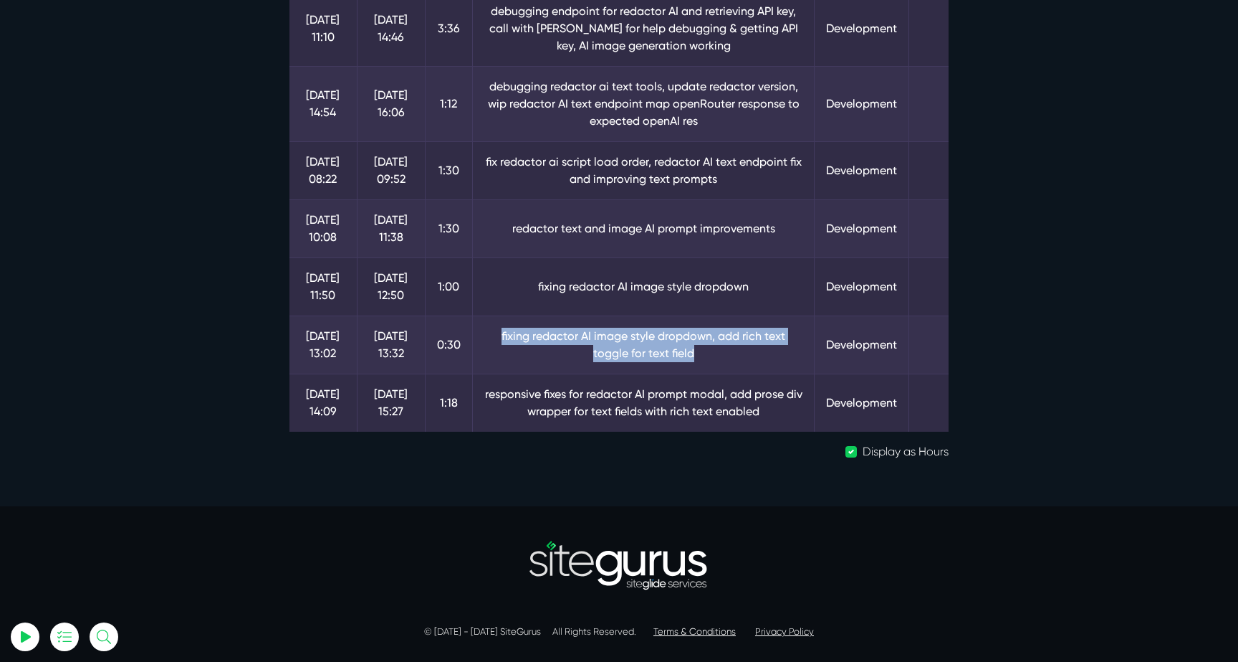
drag, startPoint x: 482, startPoint y: 336, endPoint x: 748, endPoint y: 349, distance: 266.9
click at [748, 349] on td "fixing redactor AI image style dropdown, add rich text toggle for text field" at bounding box center [643, 344] width 343 height 58
drag, startPoint x: 495, startPoint y: 112, endPoint x: 640, endPoint y: 196, distance: 167.7
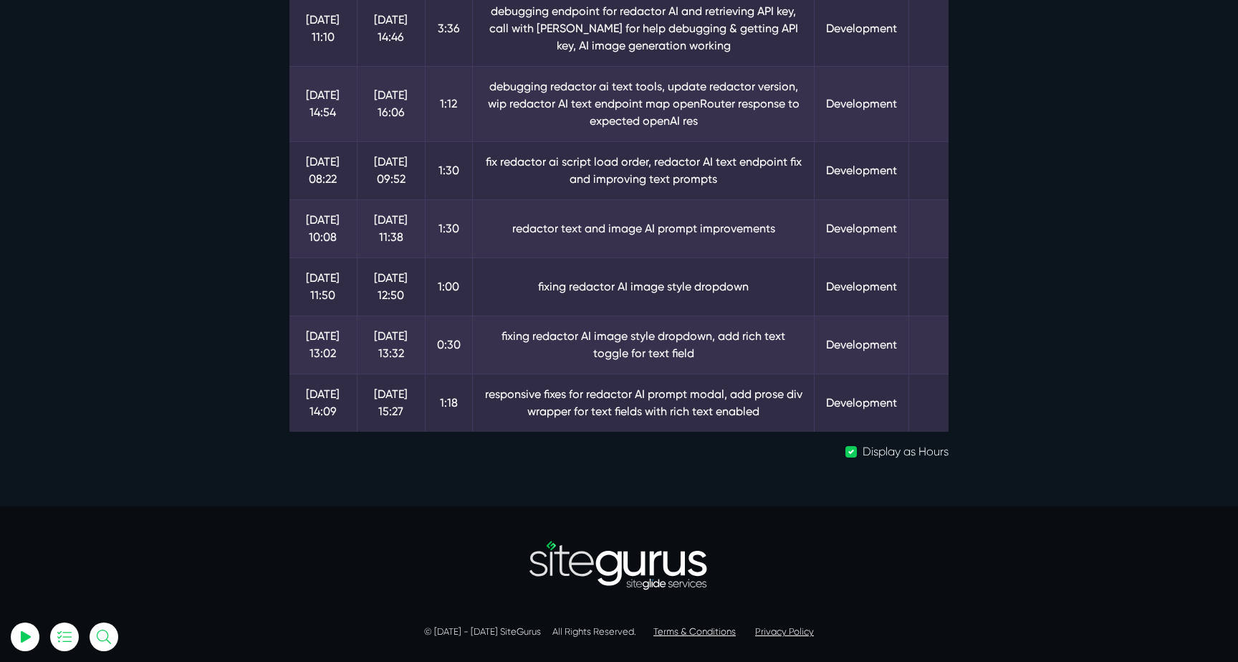
click at [642, 200] on td "redactor text and image AI prompt improvements" at bounding box center [643, 228] width 343 height 58
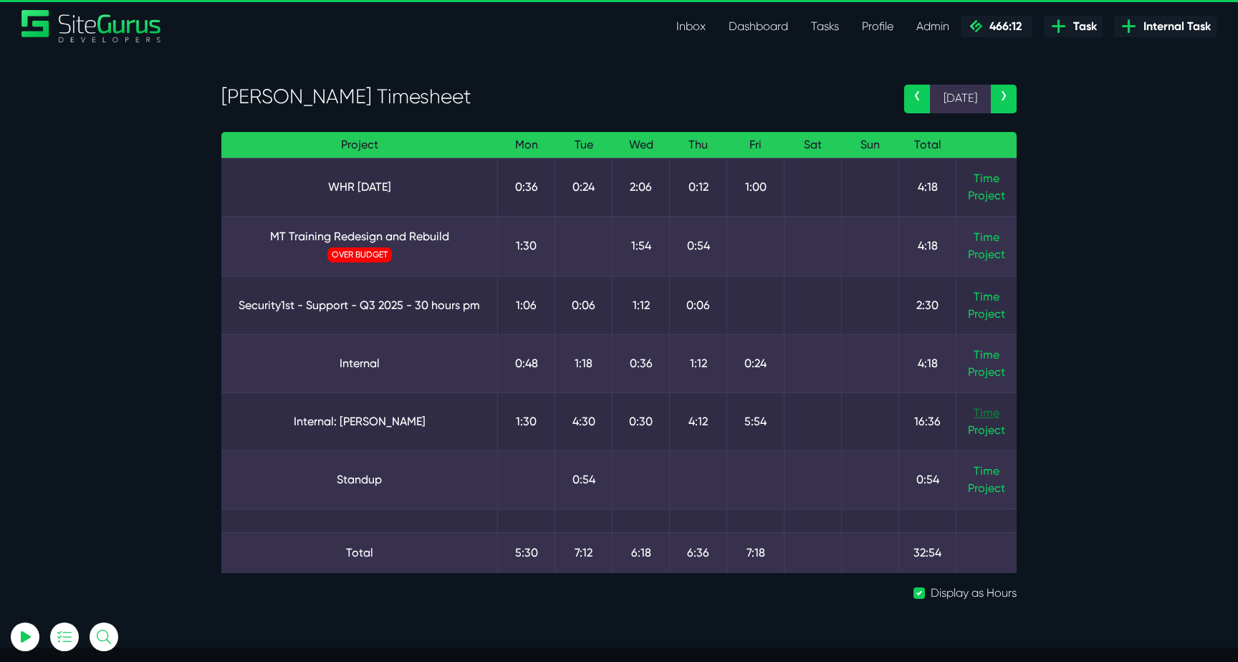
click at [989, 411] on link "Time" at bounding box center [987, 413] width 26 height 14
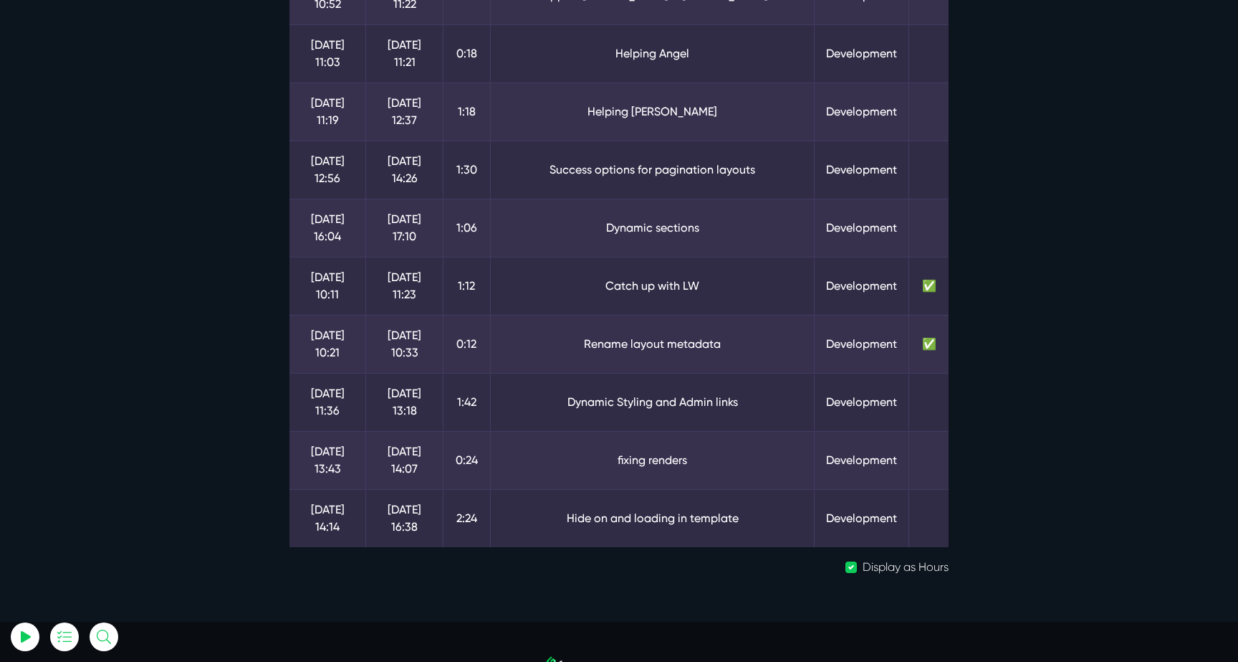
scroll to position [555, 0]
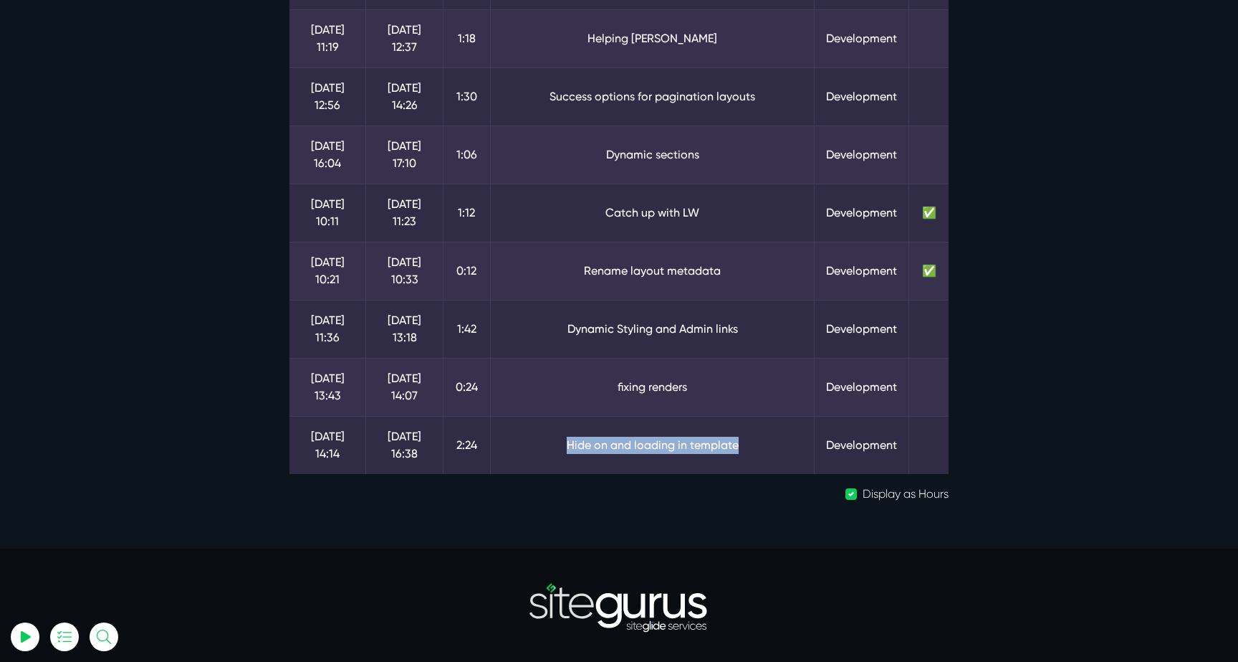
drag, startPoint x: 758, startPoint y: 445, endPoint x: 557, endPoint y: 445, distance: 200.7
click at [557, 445] on td "Hide on and loading in template" at bounding box center [652, 445] width 325 height 58
drag, startPoint x: 693, startPoint y: 391, endPoint x: 597, endPoint y: 380, distance: 96.6
click at [596, 381] on td "fixing renders" at bounding box center [652, 387] width 325 height 58
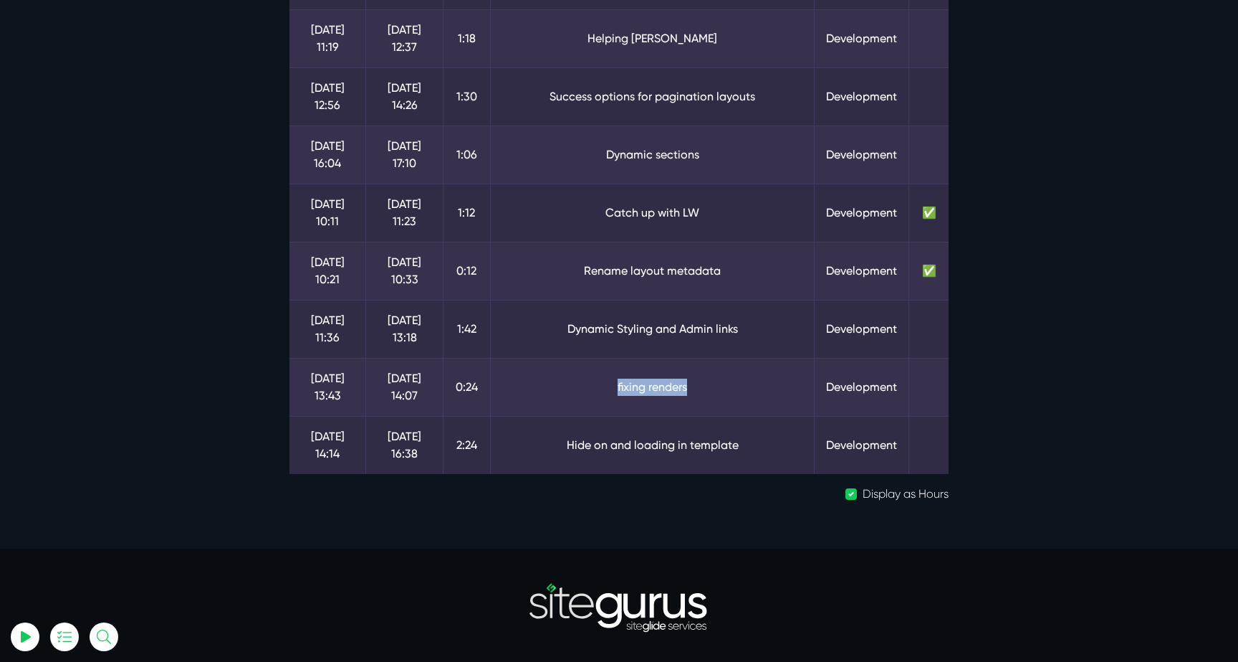
click at [597, 380] on td "fixing renders" at bounding box center [652, 387] width 325 height 58
drag, startPoint x: 560, startPoint y: 331, endPoint x: 772, endPoint y: 333, distance: 212.2
click at [775, 333] on td "Dynamic Styling and Admin links" at bounding box center [652, 329] width 325 height 58
click at [772, 333] on td "Dynamic Styling and Admin links" at bounding box center [652, 329] width 325 height 58
drag, startPoint x: 763, startPoint y: 289, endPoint x: 540, endPoint y: 274, distance: 222.7
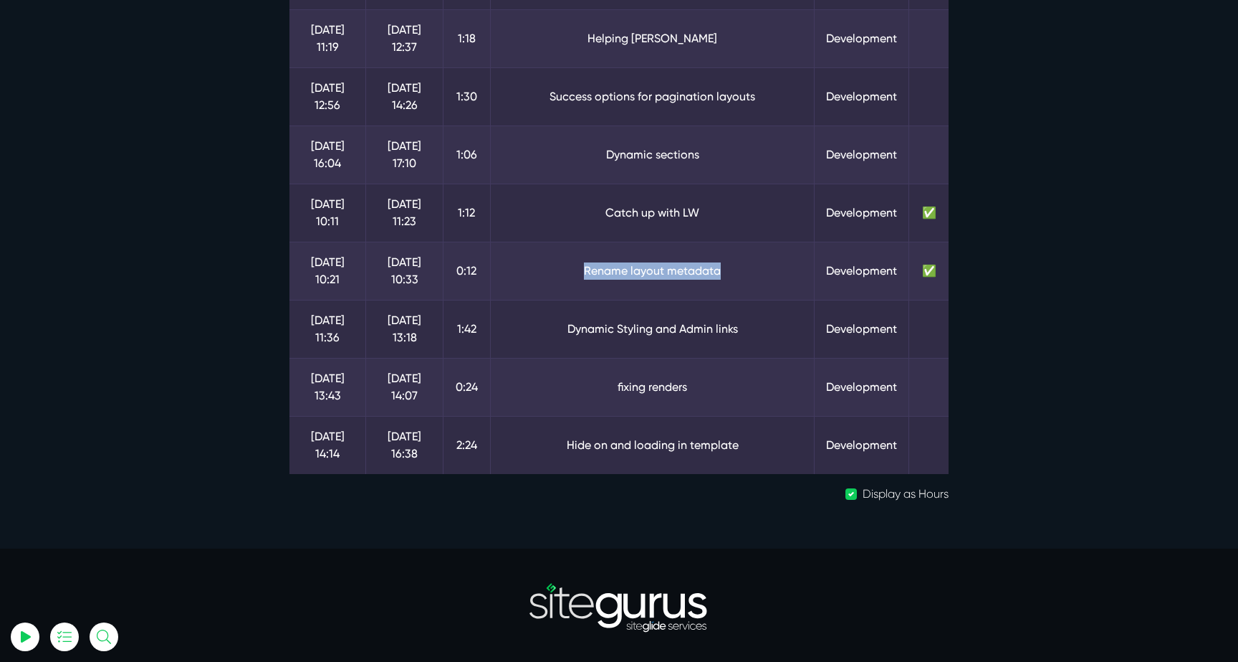
click at [540, 274] on td "Rename layout metadata" at bounding box center [652, 271] width 325 height 58
